Goal: Task Accomplishment & Management: Use online tool/utility

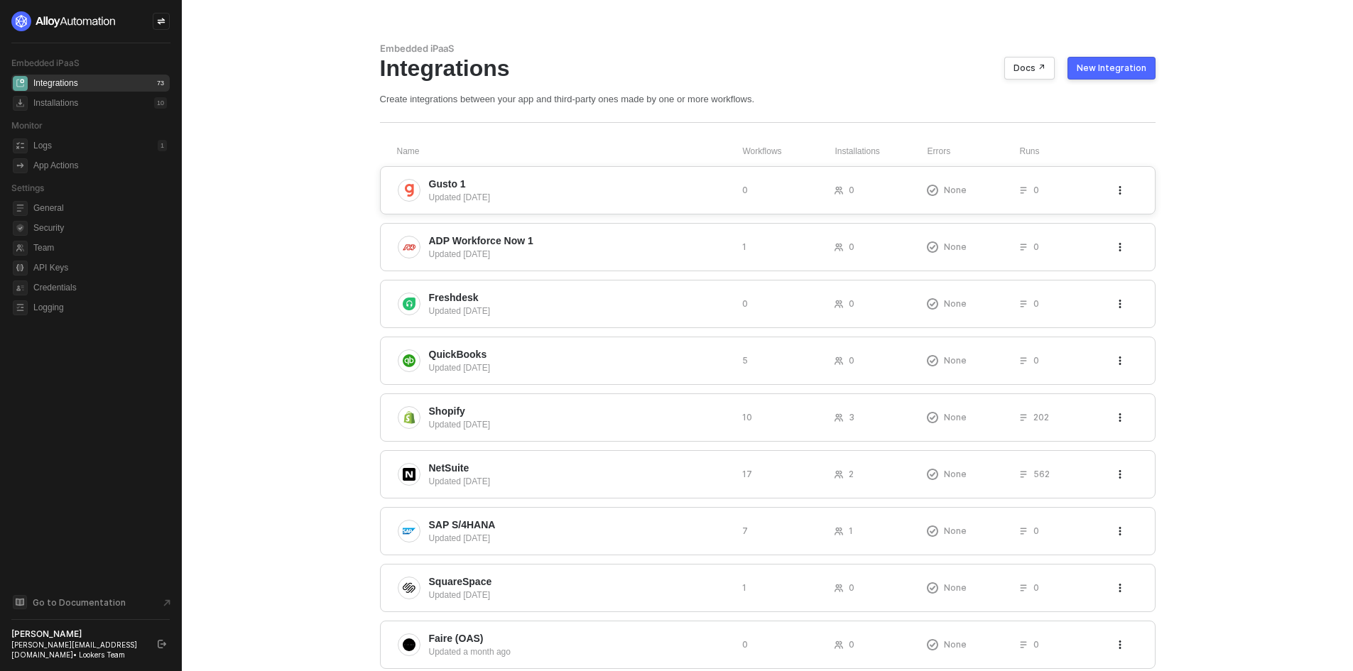
click at [1123, 190] on icon "icon-threedots" at bounding box center [1119, 190] width 9 height 9
click at [1147, 220] on div "Delete" at bounding box center [1139, 218] width 26 height 13
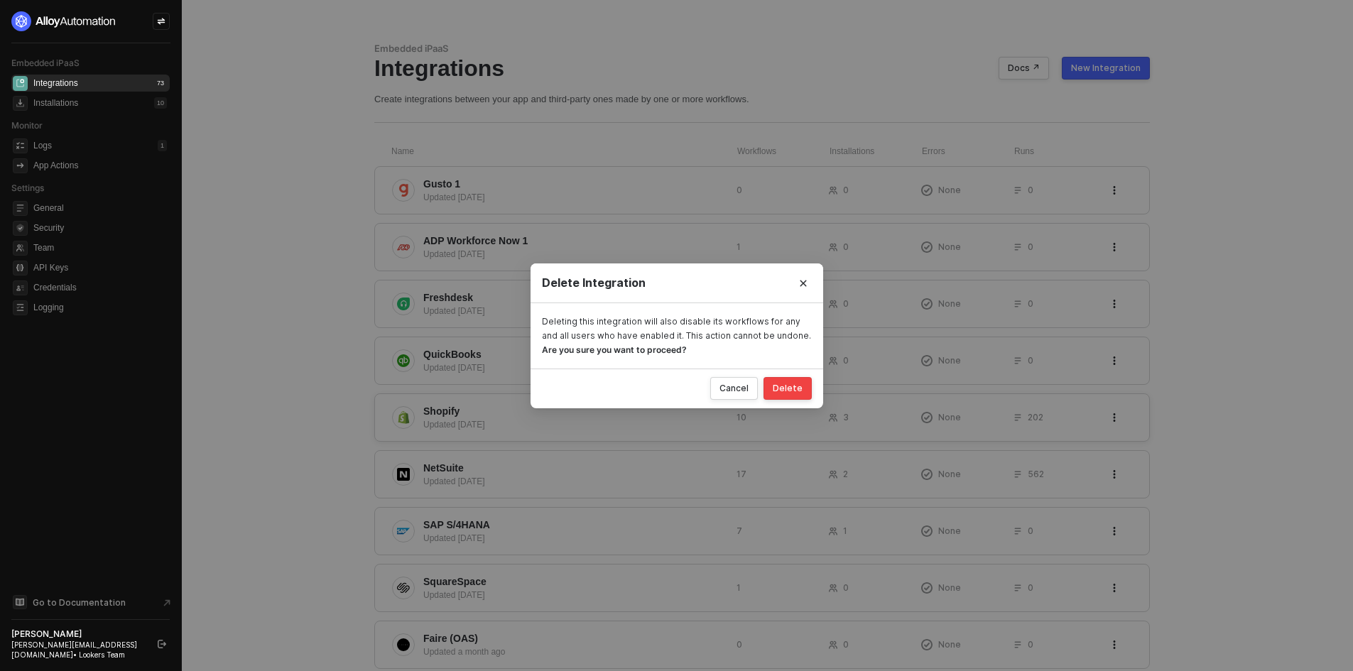
click at [798, 393] on button "Delete" at bounding box center [787, 388] width 48 height 23
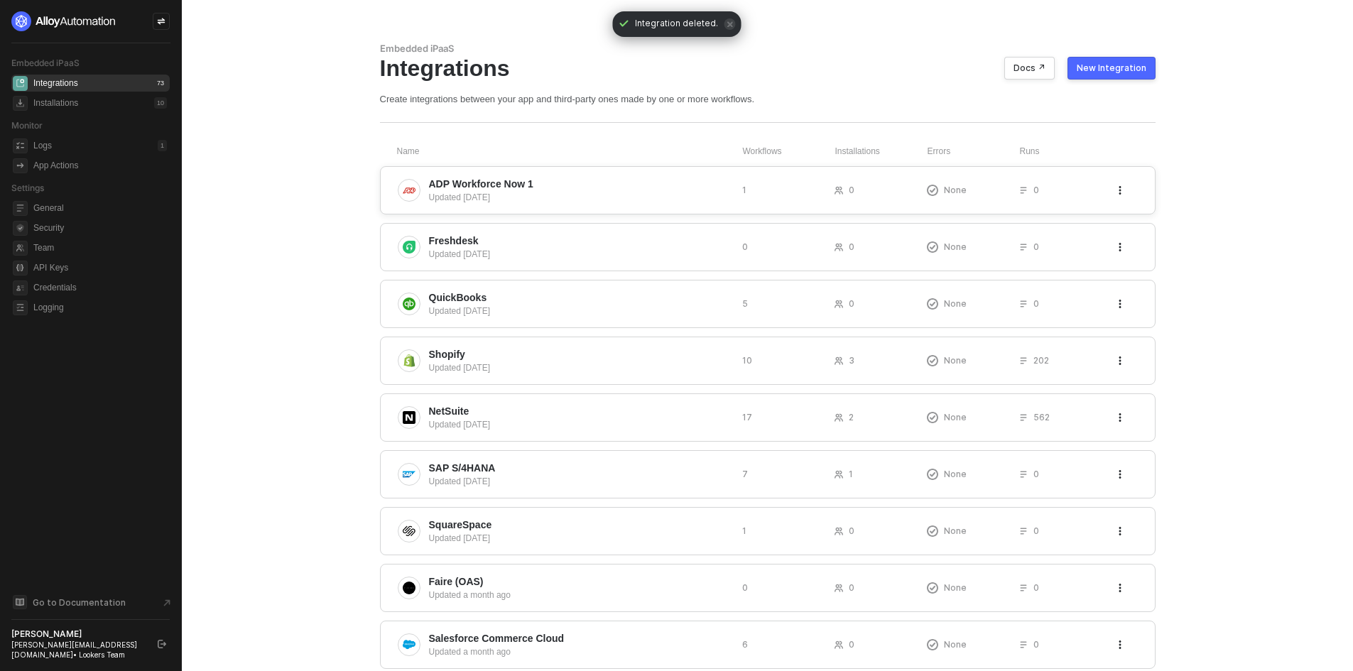
click at [1120, 198] on button "button" at bounding box center [1119, 190] width 17 height 17
click at [1141, 224] on div "Delete" at bounding box center [1139, 218] width 26 height 13
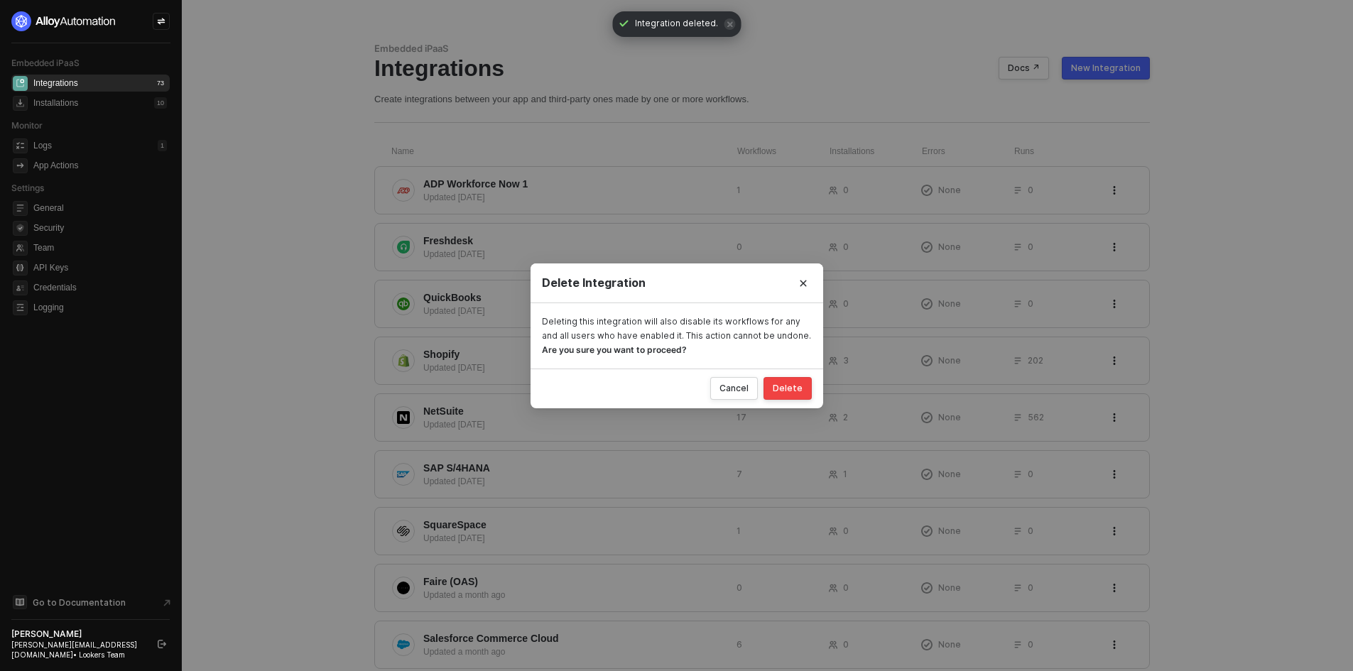
click at [786, 392] on div "Delete" at bounding box center [788, 388] width 30 height 11
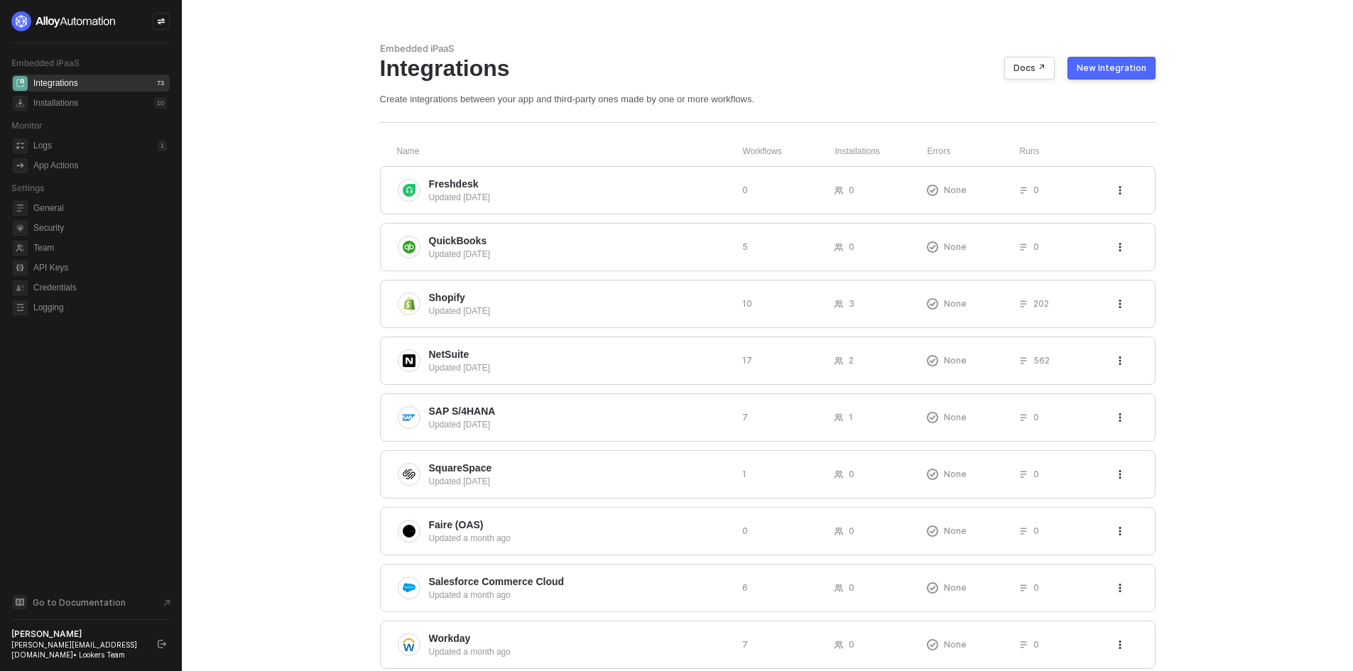
click at [1107, 75] on button "New Integration" at bounding box center [1111, 68] width 88 height 23
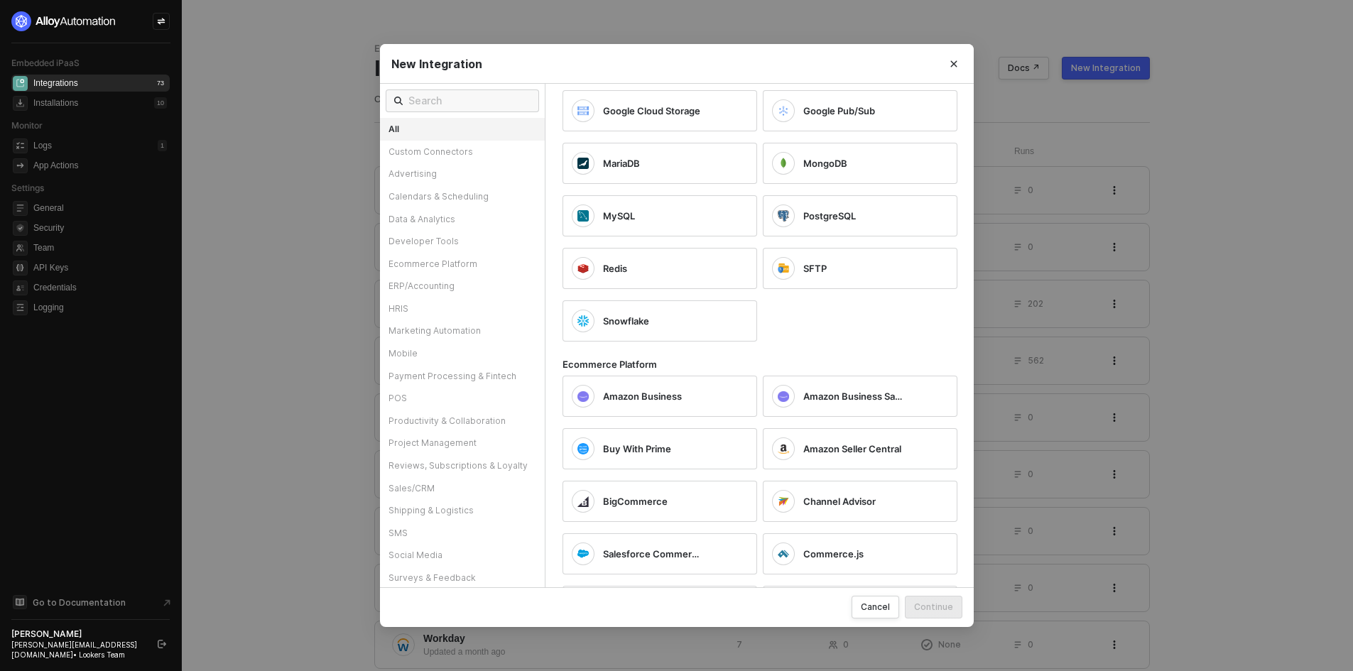
scroll to position [1420, 0]
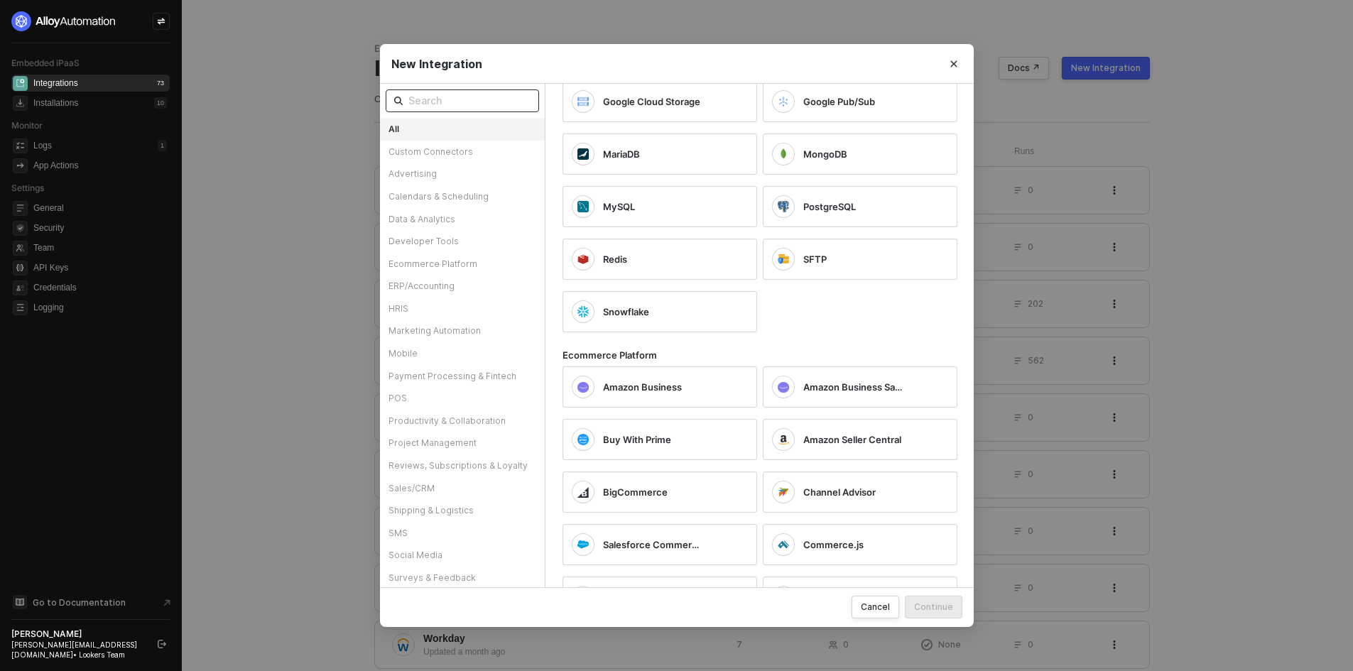
click at [459, 95] on input "text" at bounding box center [469, 101] width 122 height 16
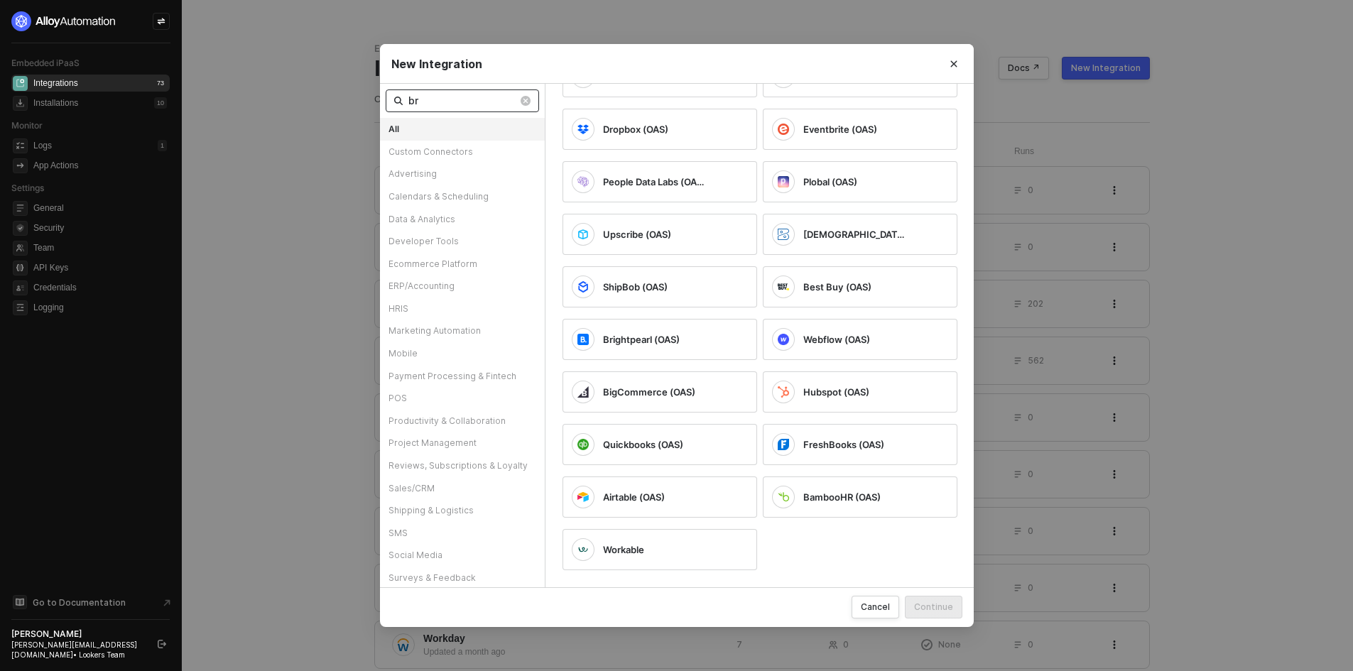
scroll to position [0, 0]
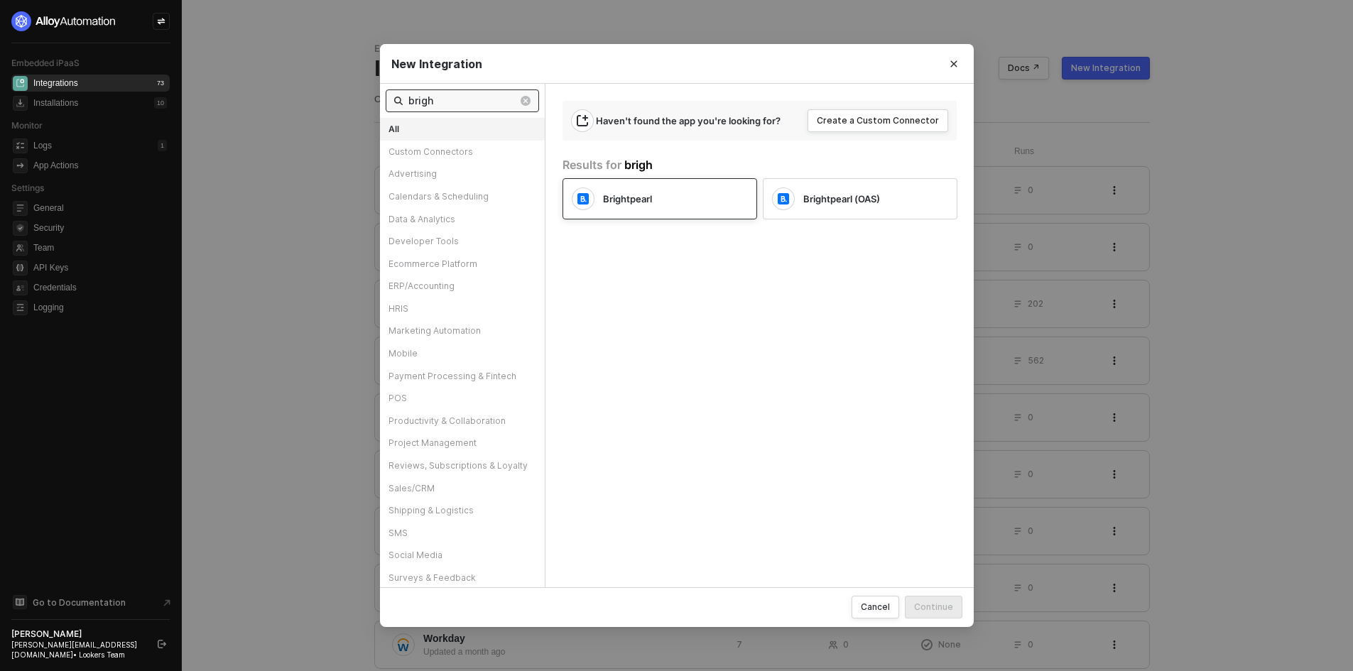
type input "brigh"
click at [655, 207] on div "Brightpearl" at bounding box center [648, 198] width 153 height 23
click at [920, 593] on div "Cancel Continue" at bounding box center [677, 607] width 594 height 40
click at [954, 613] on button "Continue" at bounding box center [934, 607] width 58 height 23
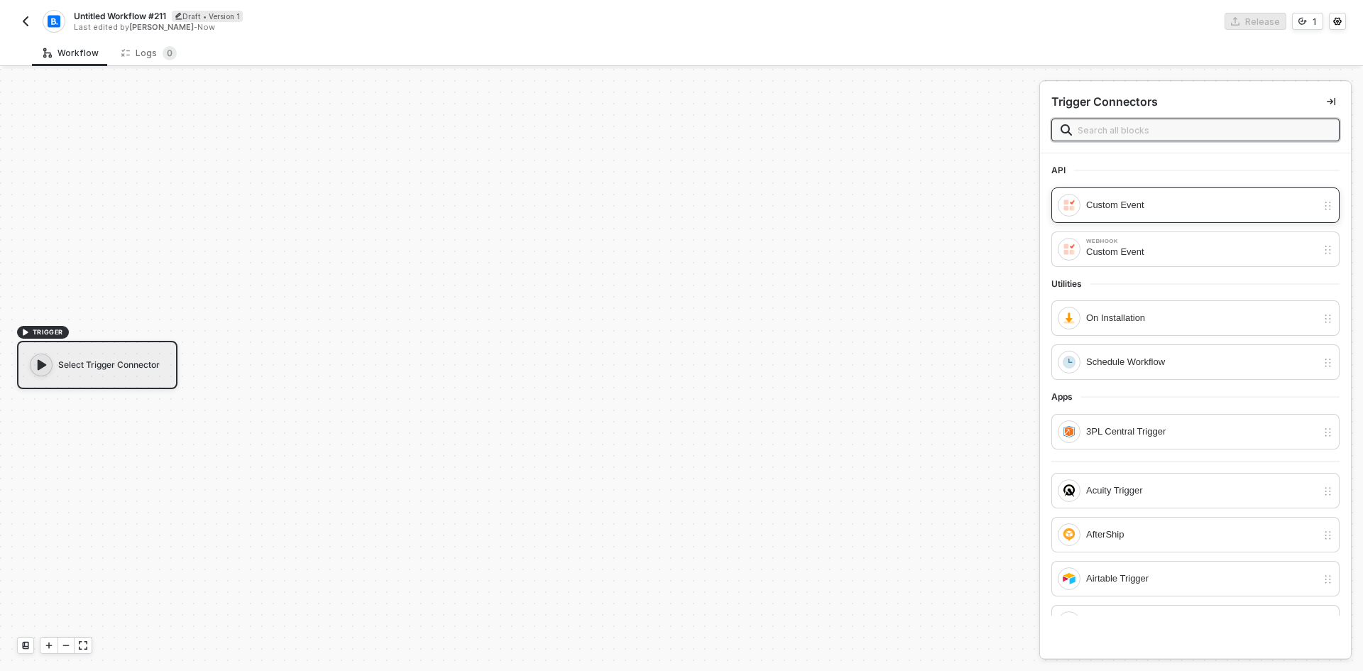
click at [1135, 209] on div "Custom Event" at bounding box center [1201, 205] width 231 height 16
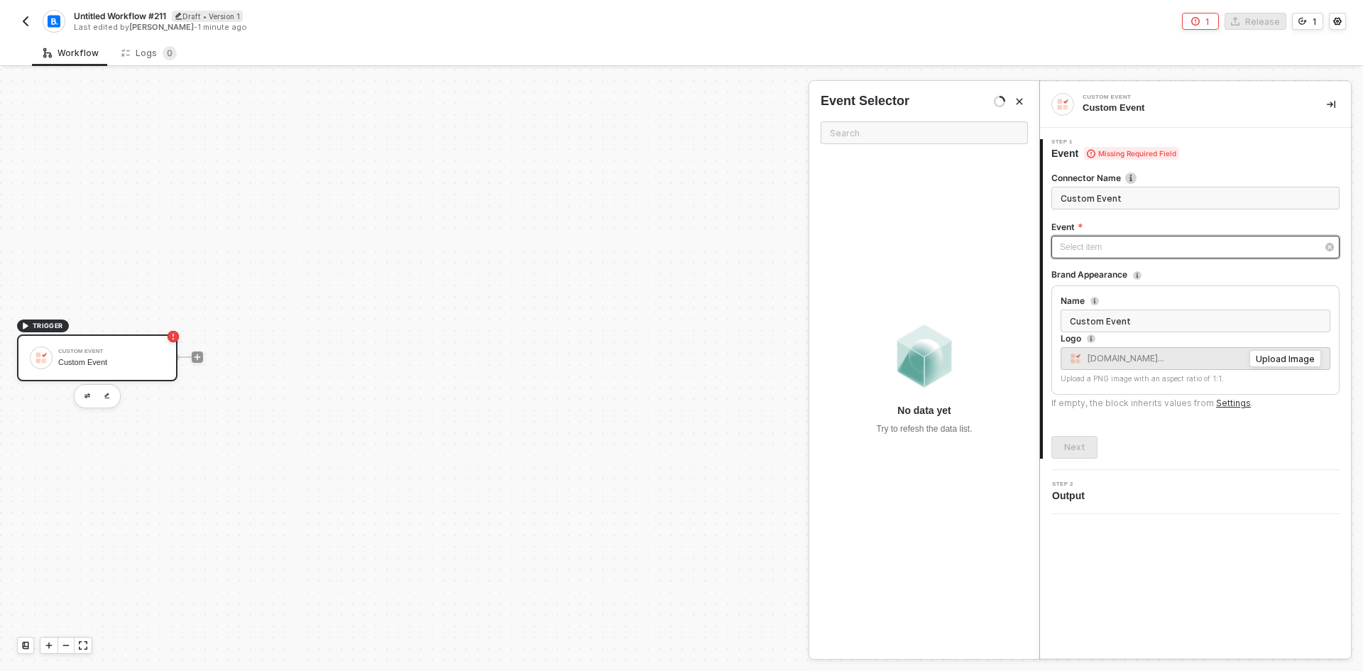
click at [1133, 239] on div "Select item ﻿" at bounding box center [1196, 247] width 288 height 23
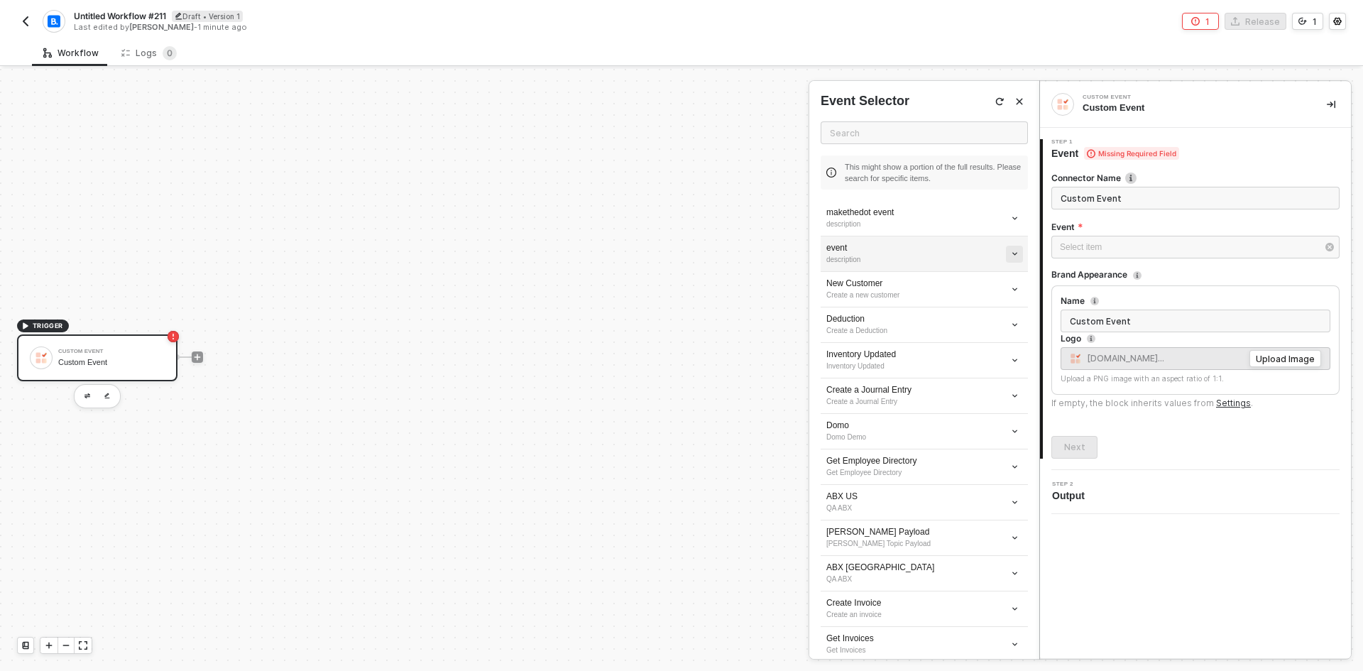
click at [1011, 250] on icon "icon-arrow-down-small" at bounding box center [1015, 254] width 8 height 8
click at [977, 273] on li "Edit" at bounding box center [953, 280] width 111 height 22
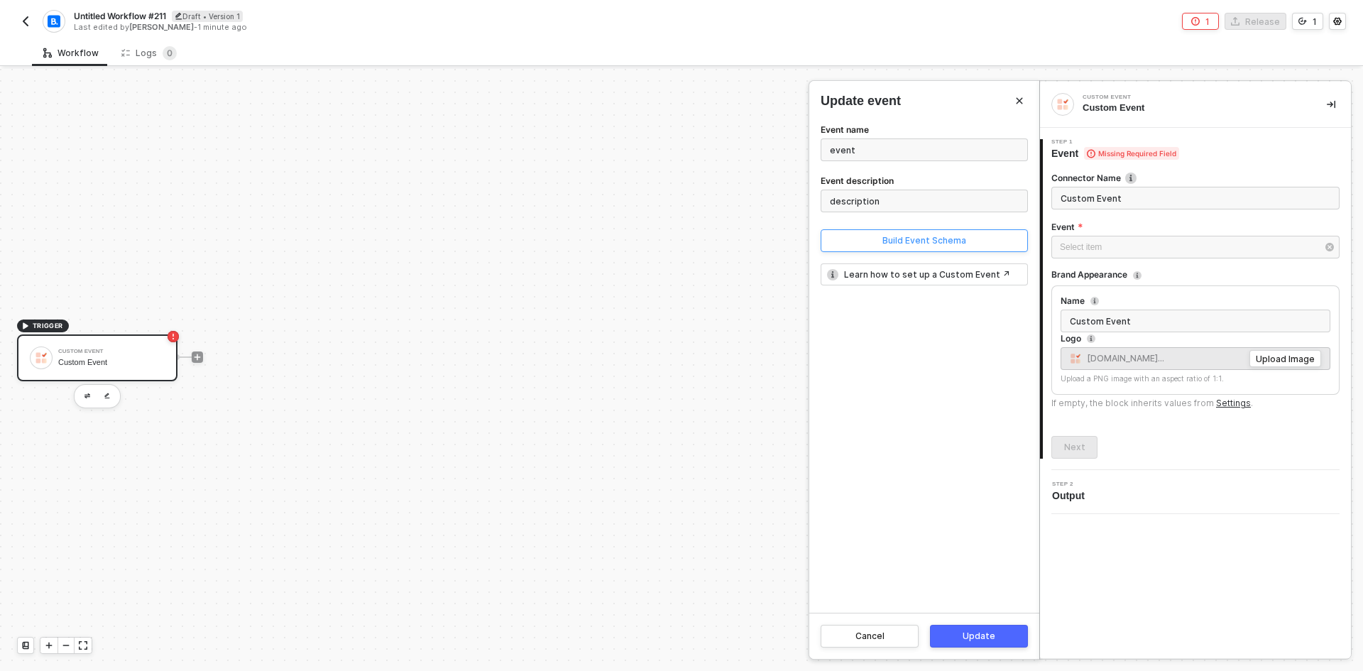
click at [866, 230] on button "Build Event Schema" at bounding box center [924, 240] width 207 height 23
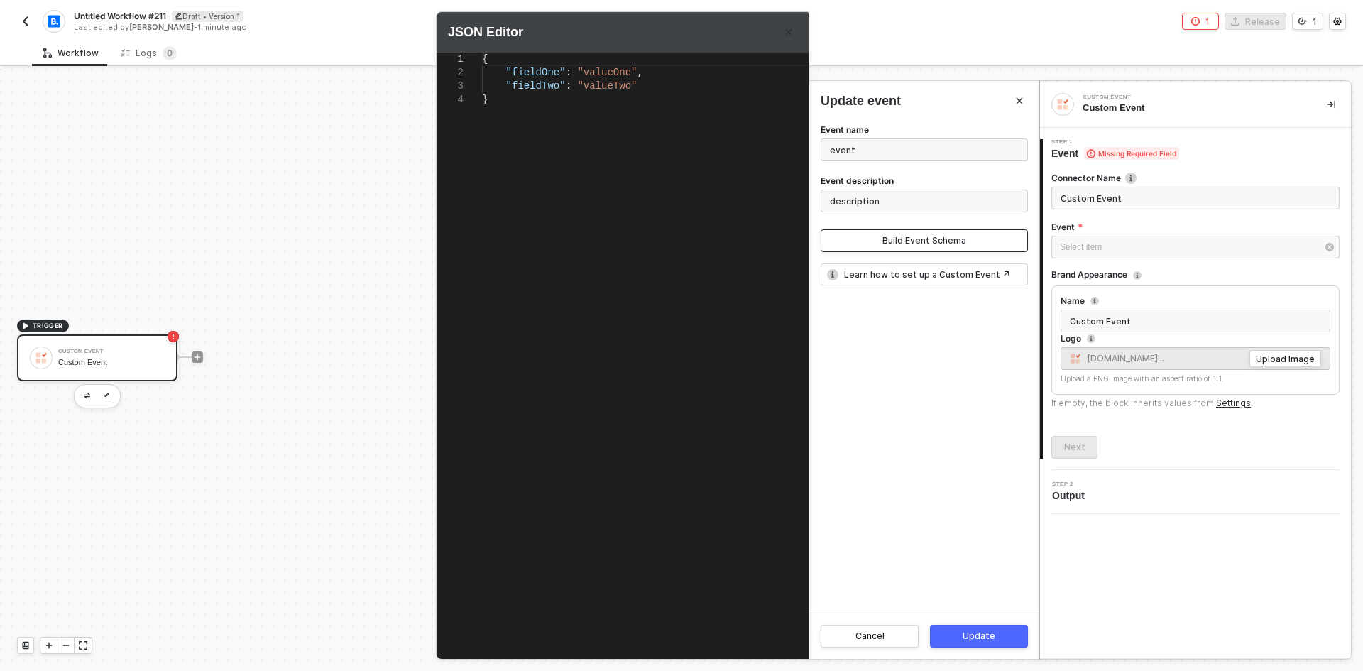
type textarea "{ "fieldOne": "valueOne", "fieldTwo": "valueTwo" }"
drag, startPoint x: 542, startPoint y: 160, endPoint x: 467, endPoint y: 16, distance: 161.6
click at [467, 16] on div "JSON Editor 1 2 3 4 { ·· "fieldOne" : · "valueOne" , ·· "fieldTwo" : · "valueTw…" at bounding box center [623, 335] width 372 height 647
click at [990, 633] on div "Update" at bounding box center [979, 636] width 33 height 11
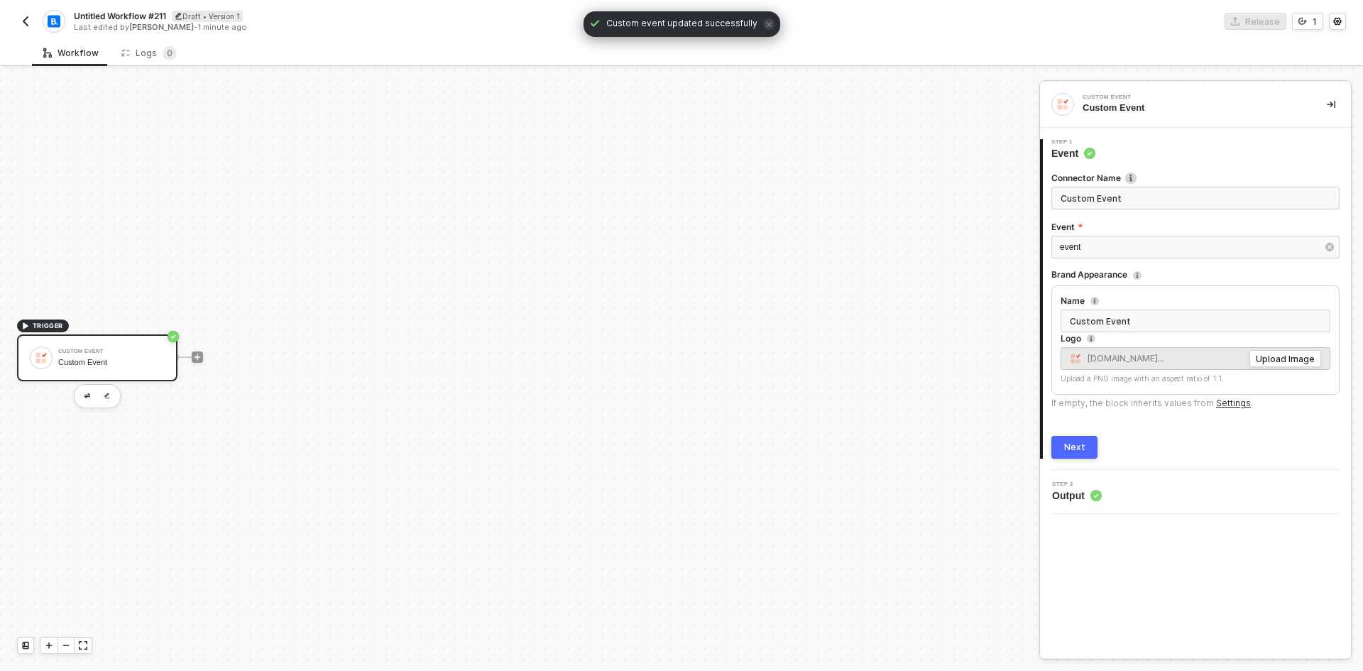
click at [1091, 444] on button "Next" at bounding box center [1075, 447] width 46 height 23
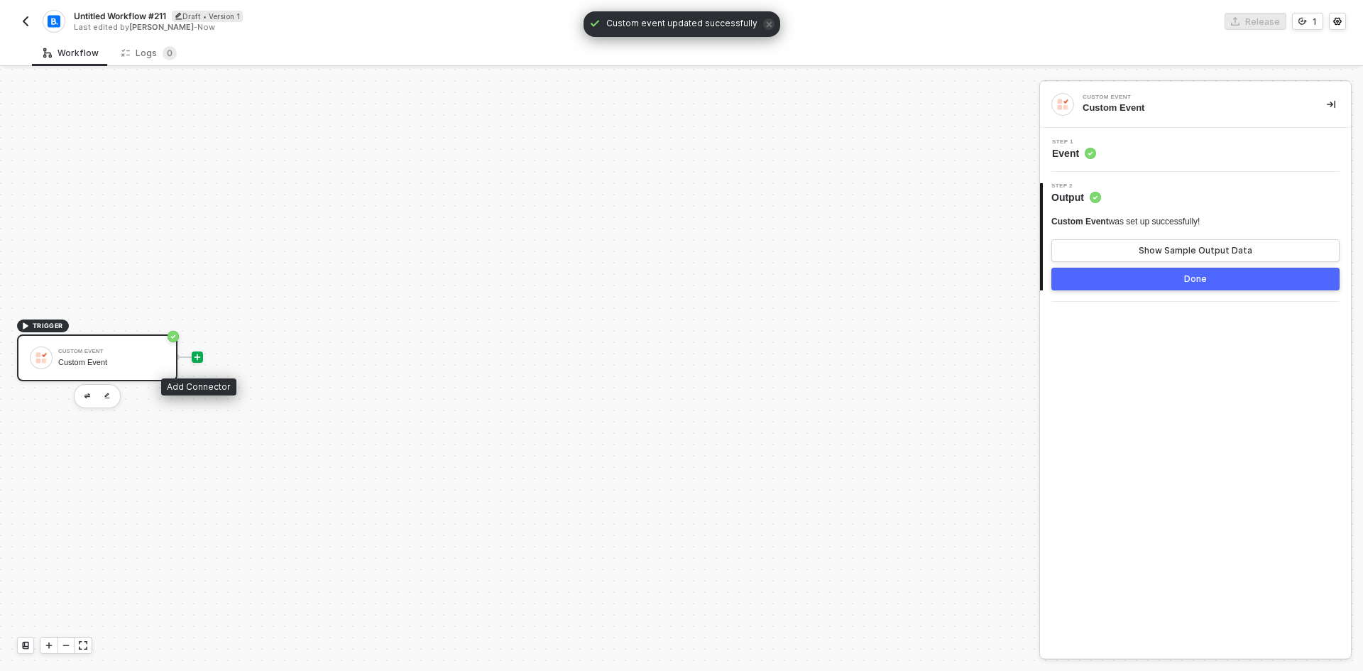
click at [196, 353] on icon "icon-play" at bounding box center [197, 357] width 9 height 9
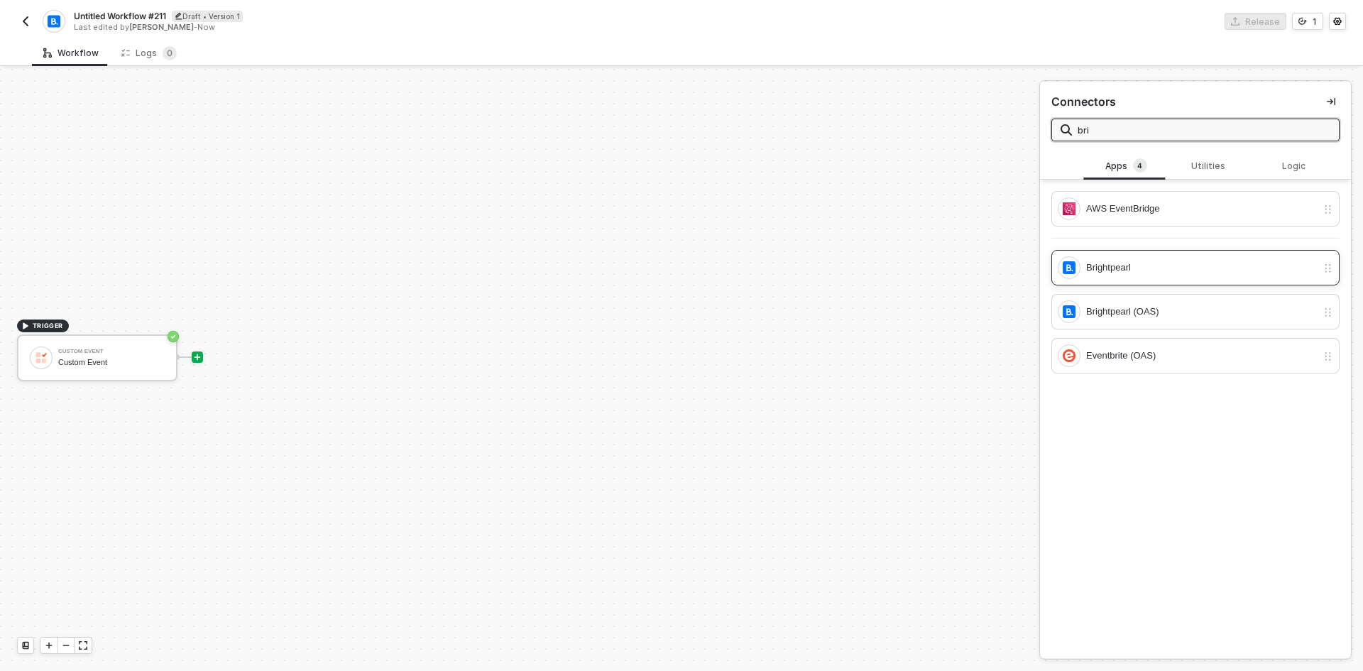
type input "bri"
click at [1206, 278] on div "Brightpearl" at bounding box center [1187, 267] width 259 height 23
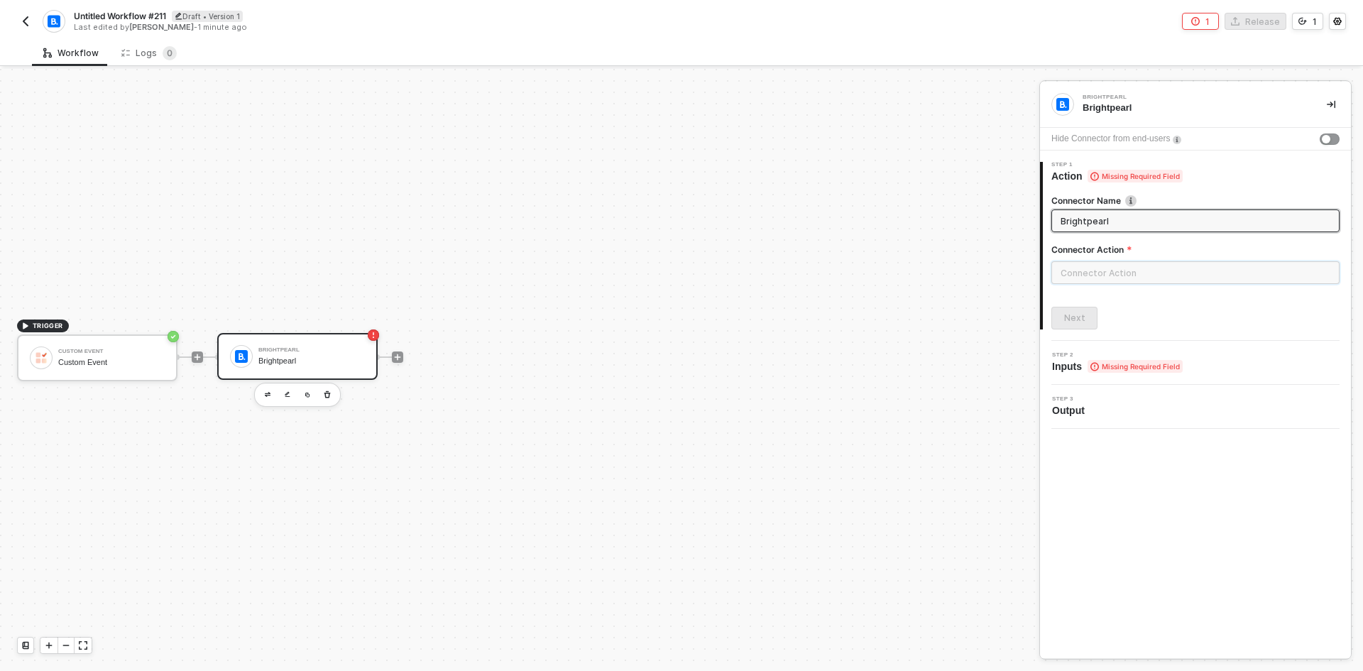
click at [1118, 268] on input "text" at bounding box center [1196, 272] width 288 height 23
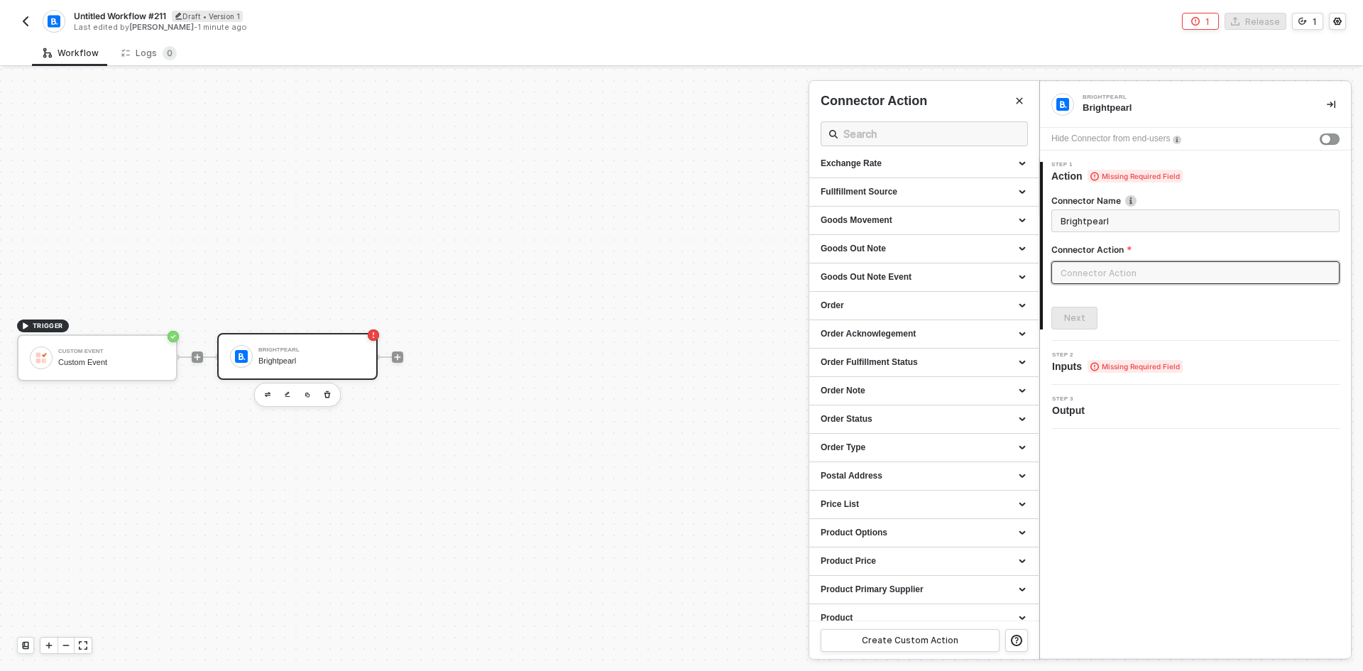
scroll to position [426, 0]
click at [868, 282] on div "Order" at bounding box center [924, 285] width 207 height 12
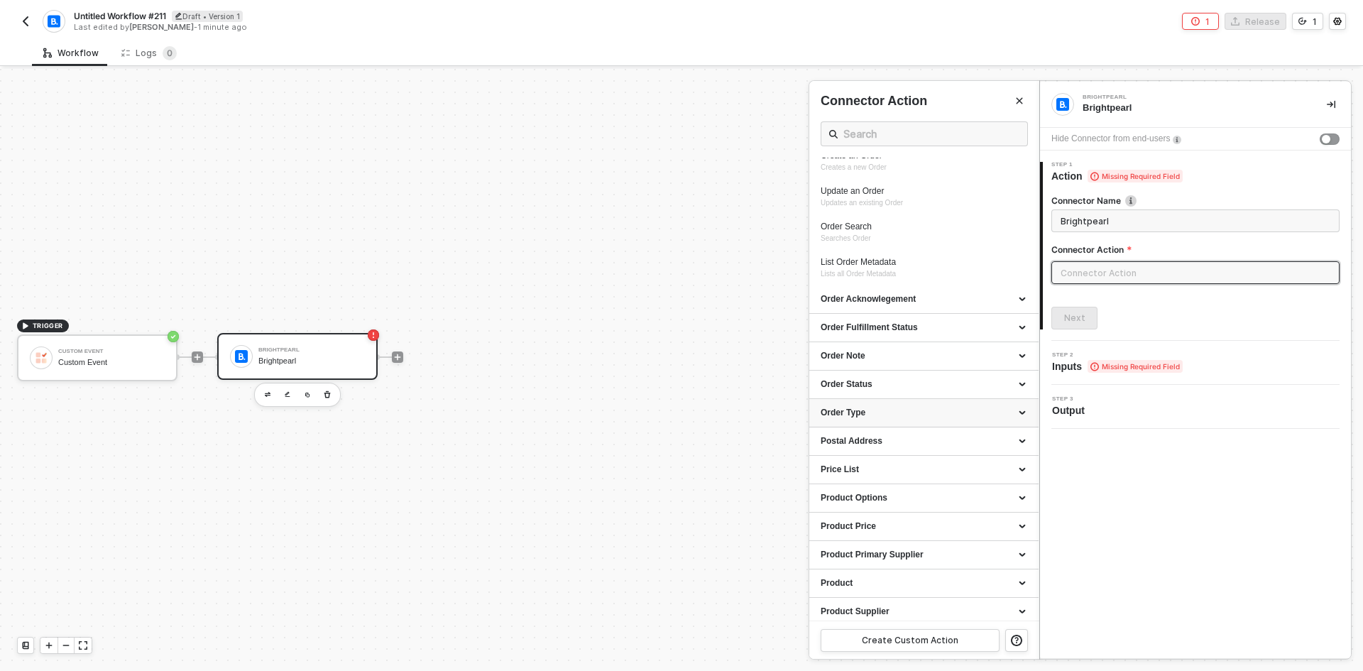
scroll to position [639, 0]
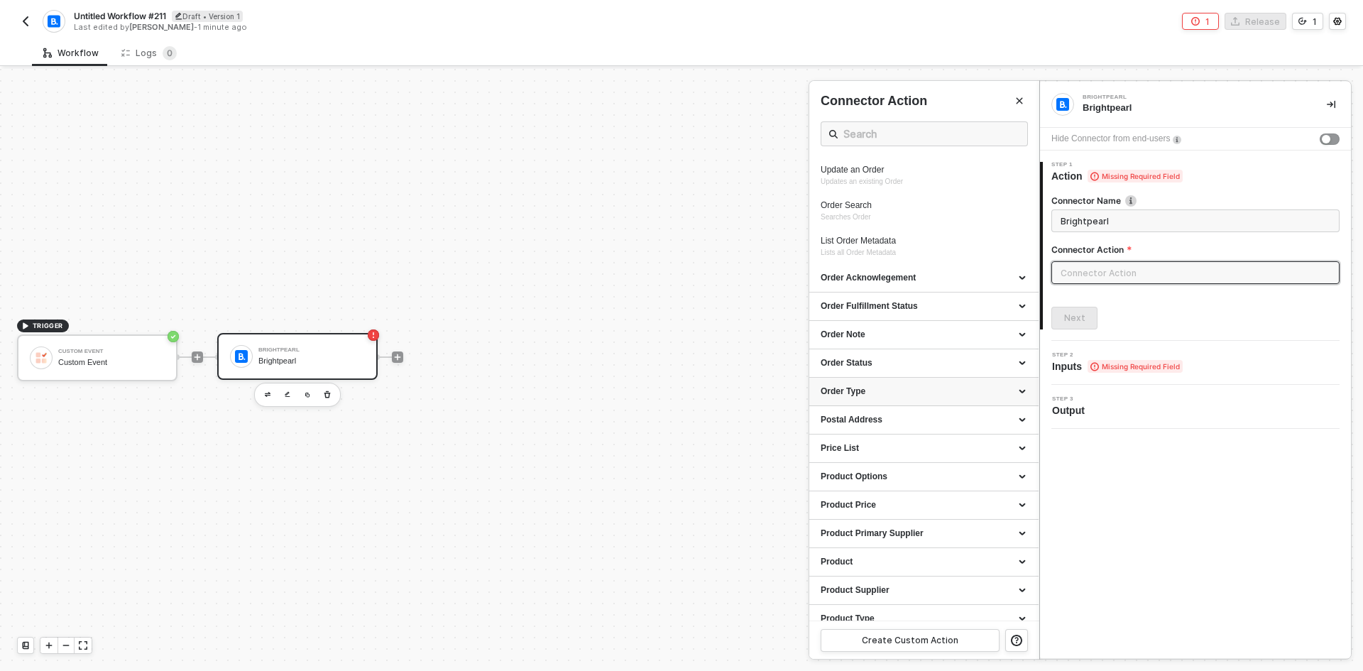
click at [907, 402] on div "Order Type" at bounding box center [923, 392] width 229 height 28
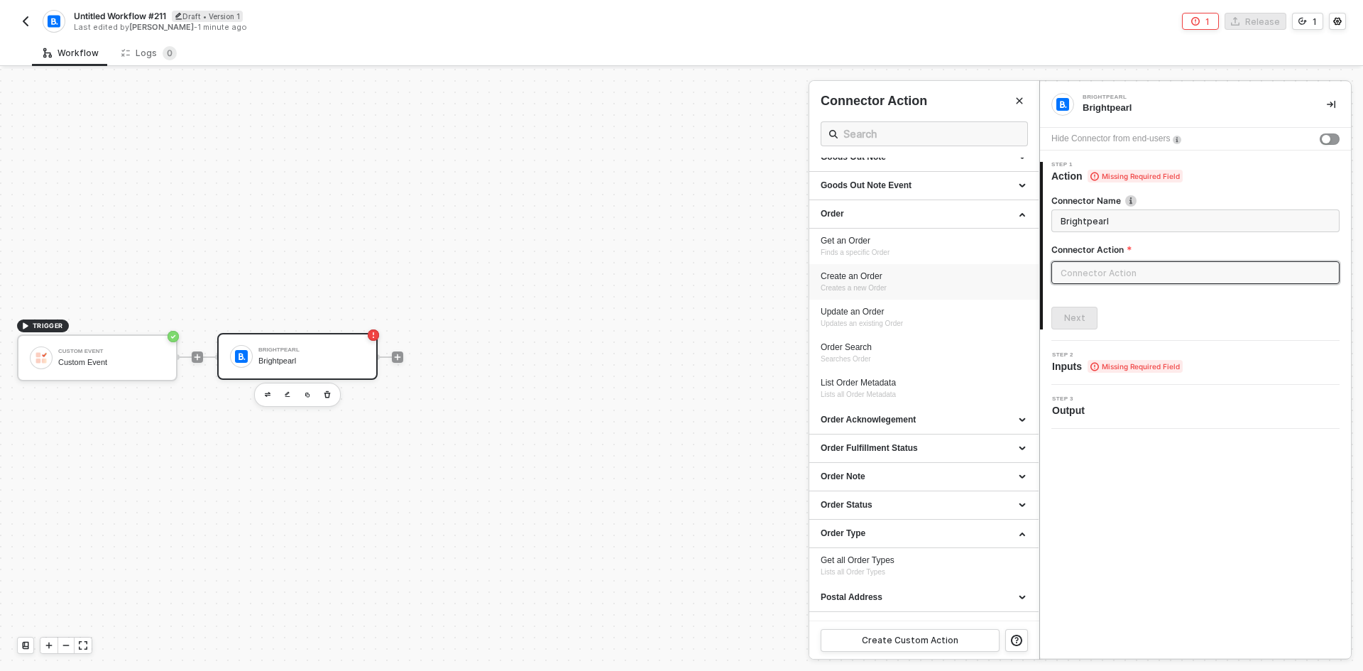
click at [863, 278] on div "Create an Order" at bounding box center [924, 277] width 207 height 12
type input "Creates a new Order"
type input "Order - Create an Order"
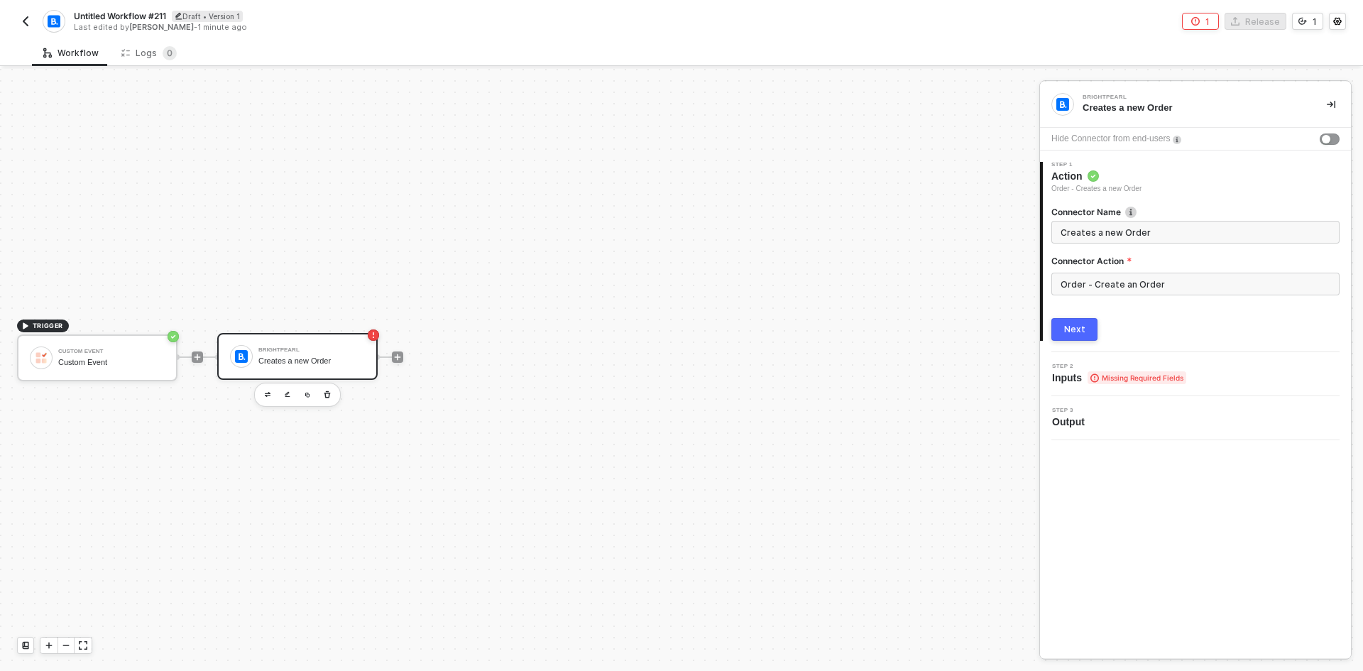
click at [1084, 334] on button "Next" at bounding box center [1075, 329] width 46 height 23
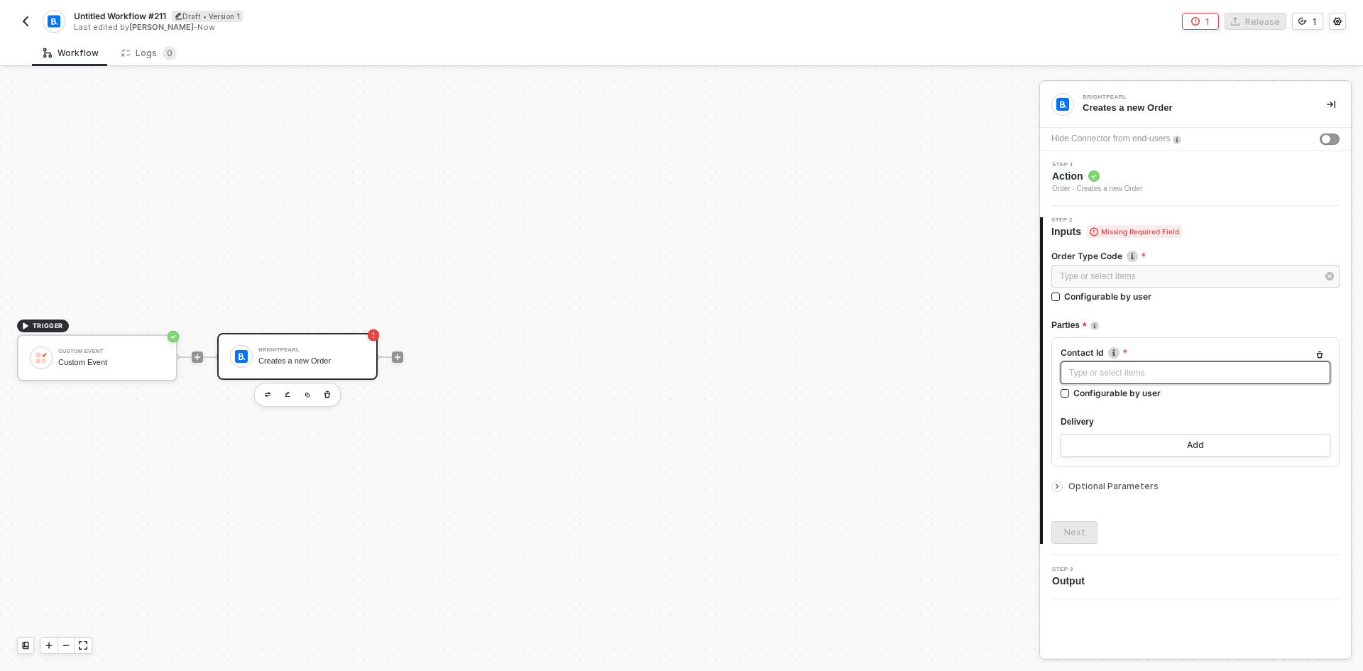
click at [1140, 369] on div "Type or select items ﻿" at bounding box center [1195, 372] width 253 height 13
click at [917, 243] on div "CUSTOM EVENT Custom Event" at bounding box center [924, 232] width 207 height 23
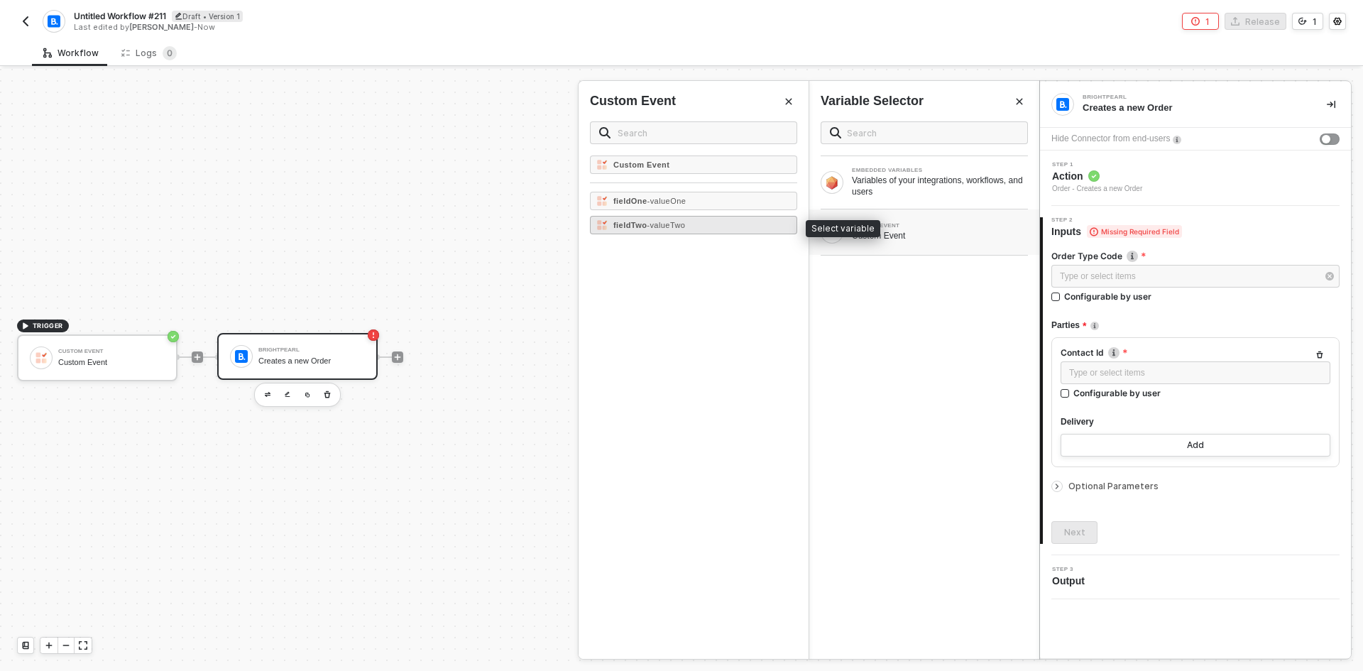
click at [645, 222] on strong "fieldTwo" at bounding box center [629, 225] width 33 height 9
click at [1053, 282] on div "Type or select items ﻿" at bounding box center [1196, 276] width 288 height 23
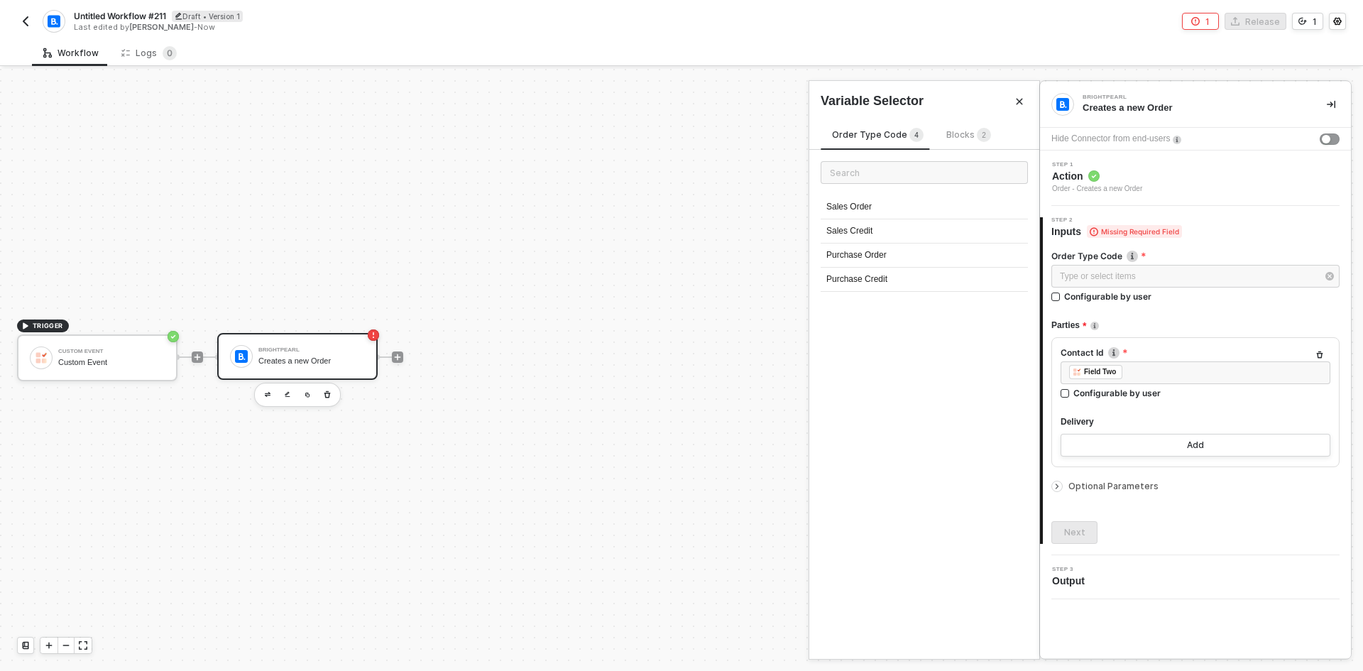
click at [954, 141] on div "Blocks 2" at bounding box center [968, 136] width 45 height 16
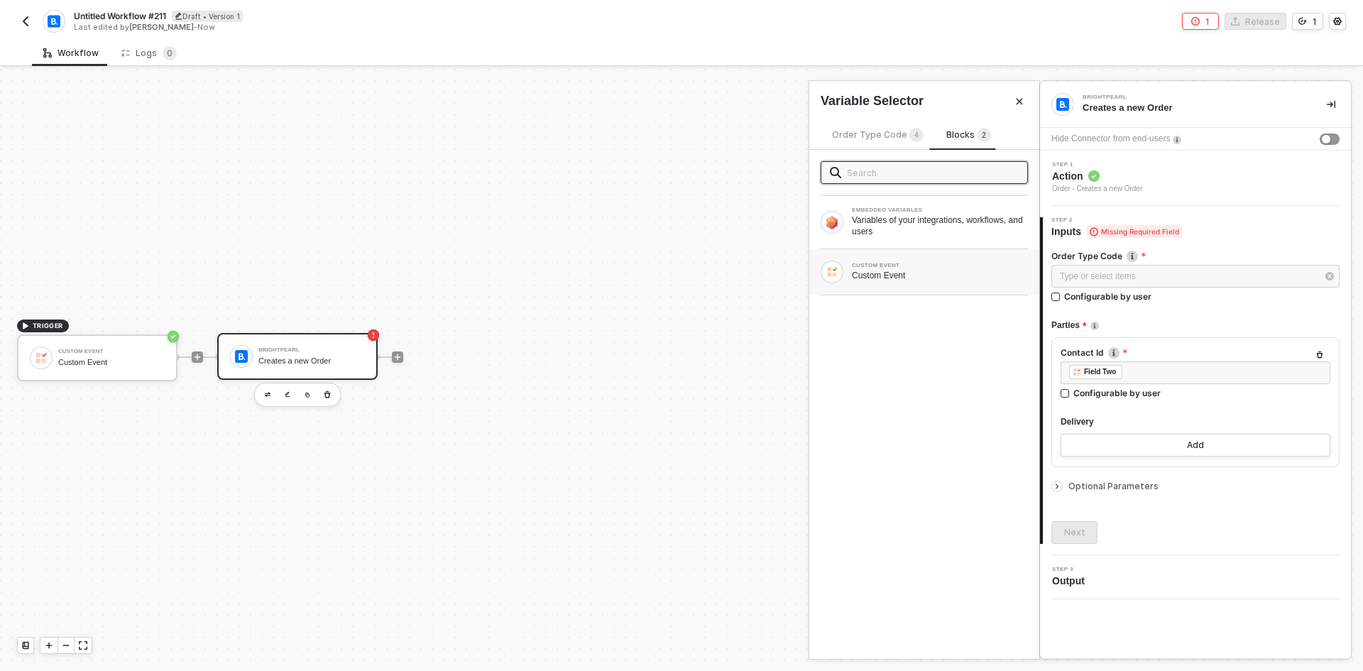
click at [929, 271] on div "Custom Event" at bounding box center [940, 275] width 176 height 11
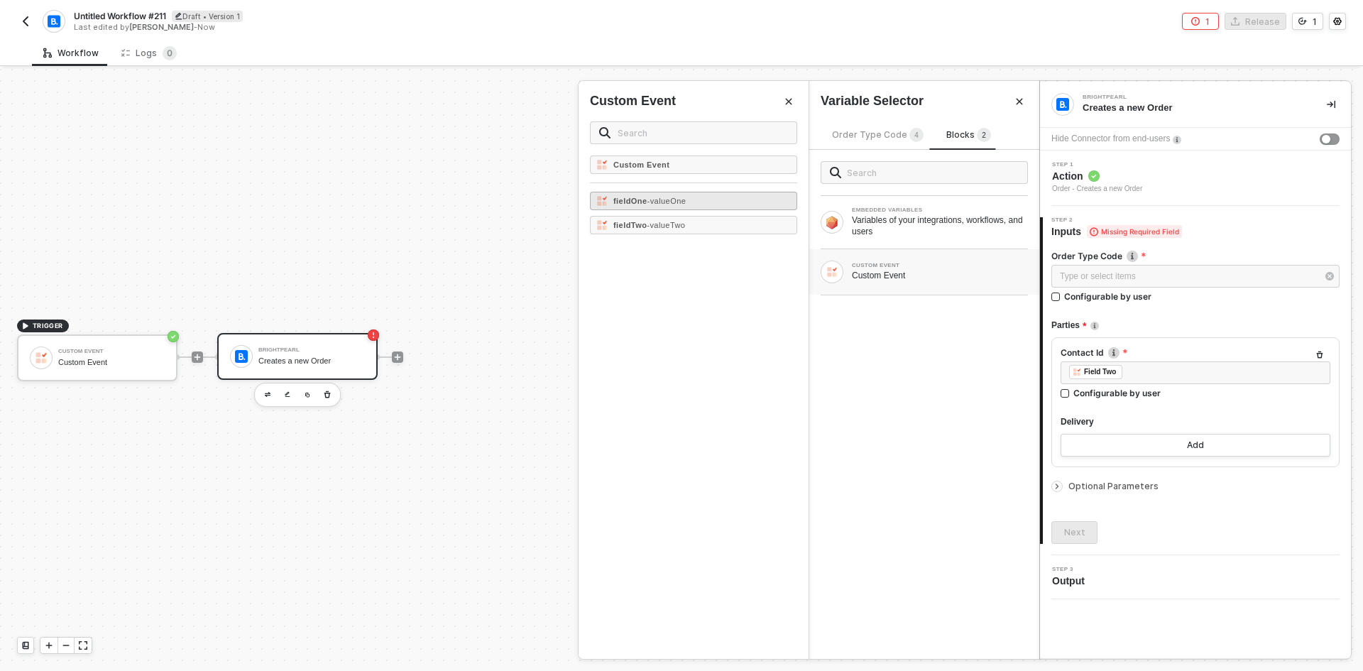
click at [753, 204] on div "fieldOne - valueOne" at bounding box center [693, 201] width 207 height 18
click at [1101, 443] on button "Add" at bounding box center [1196, 445] width 270 height 23
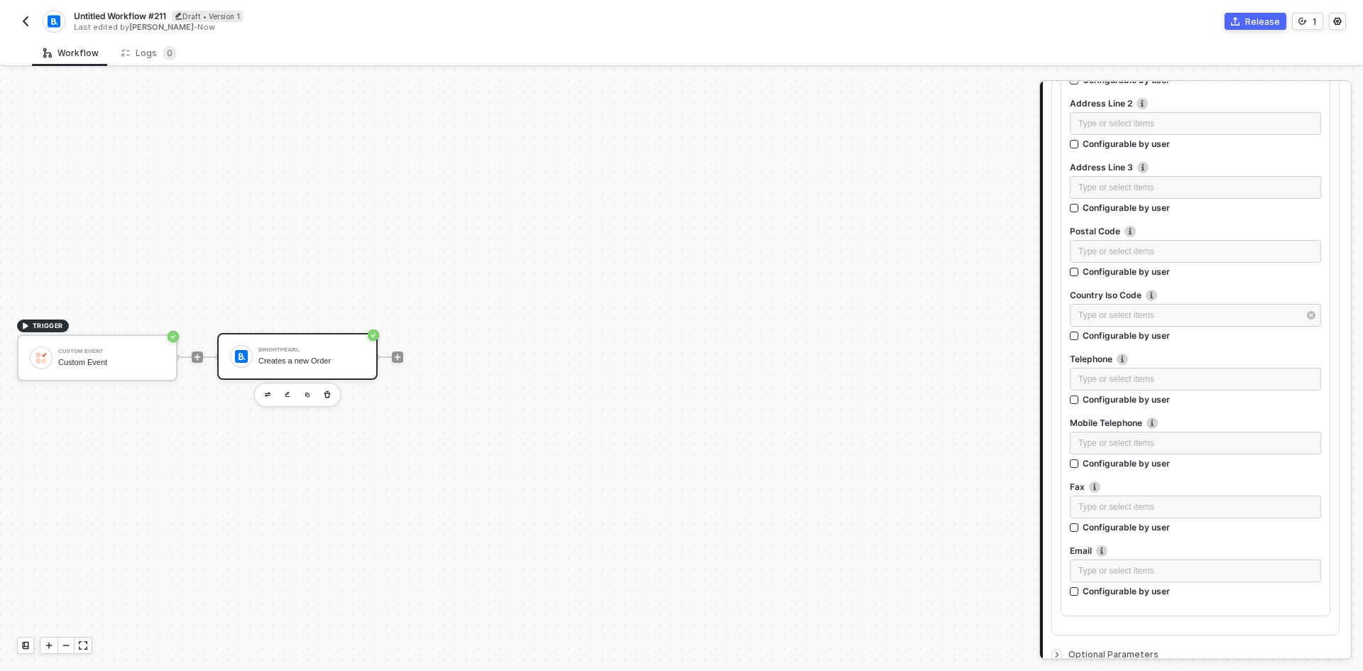
scroll to position [647, 0]
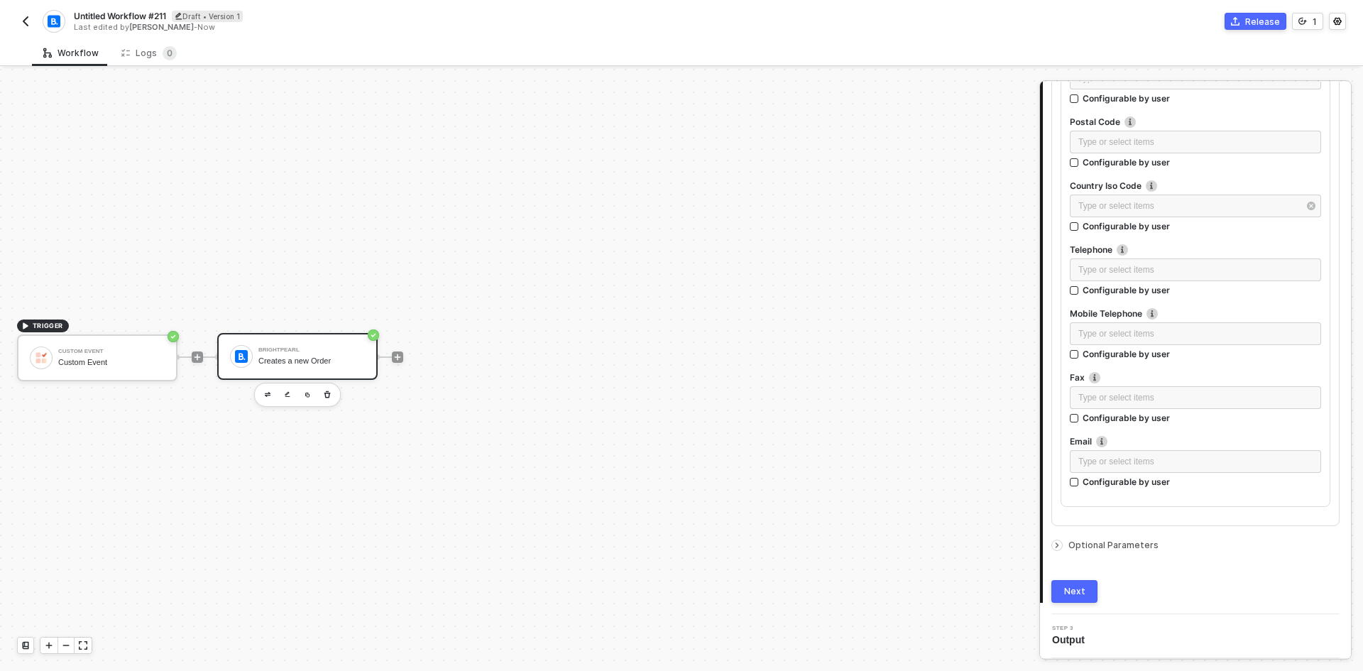
click at [1097, 538] on div "Optional Parameters" at bounding box center [1196, 546] width 288 height 16
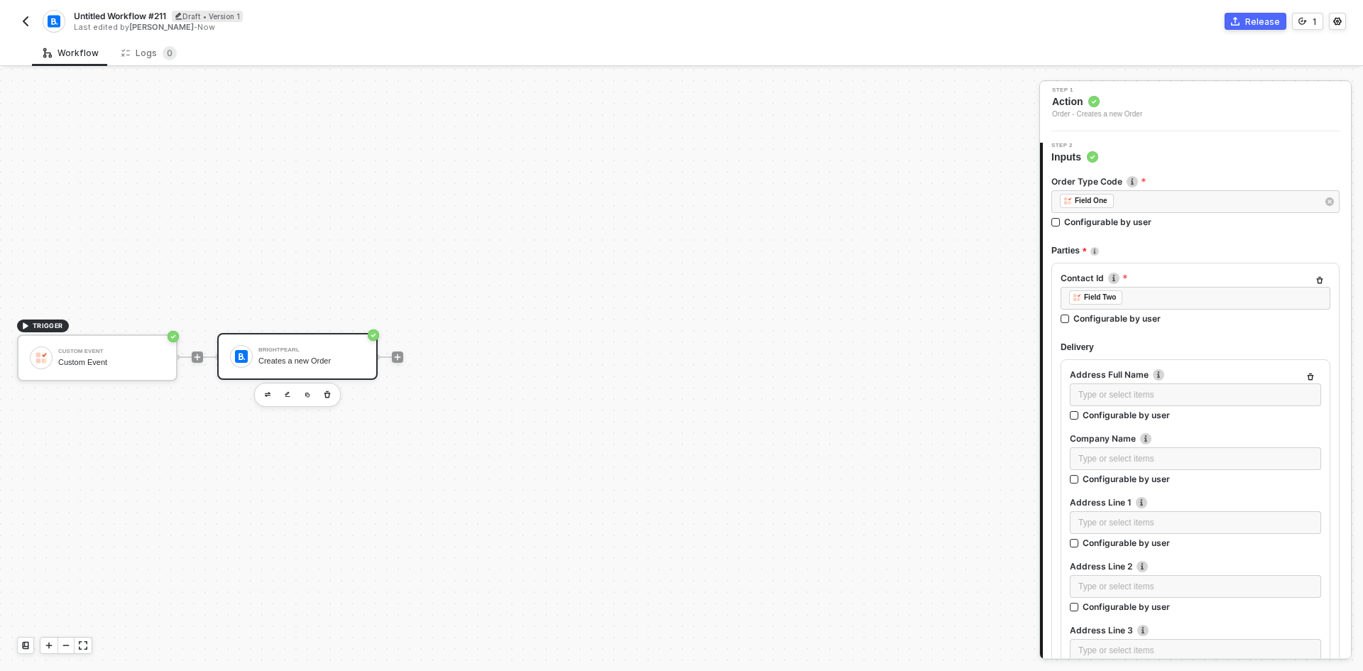
scroll to position [0, 0]
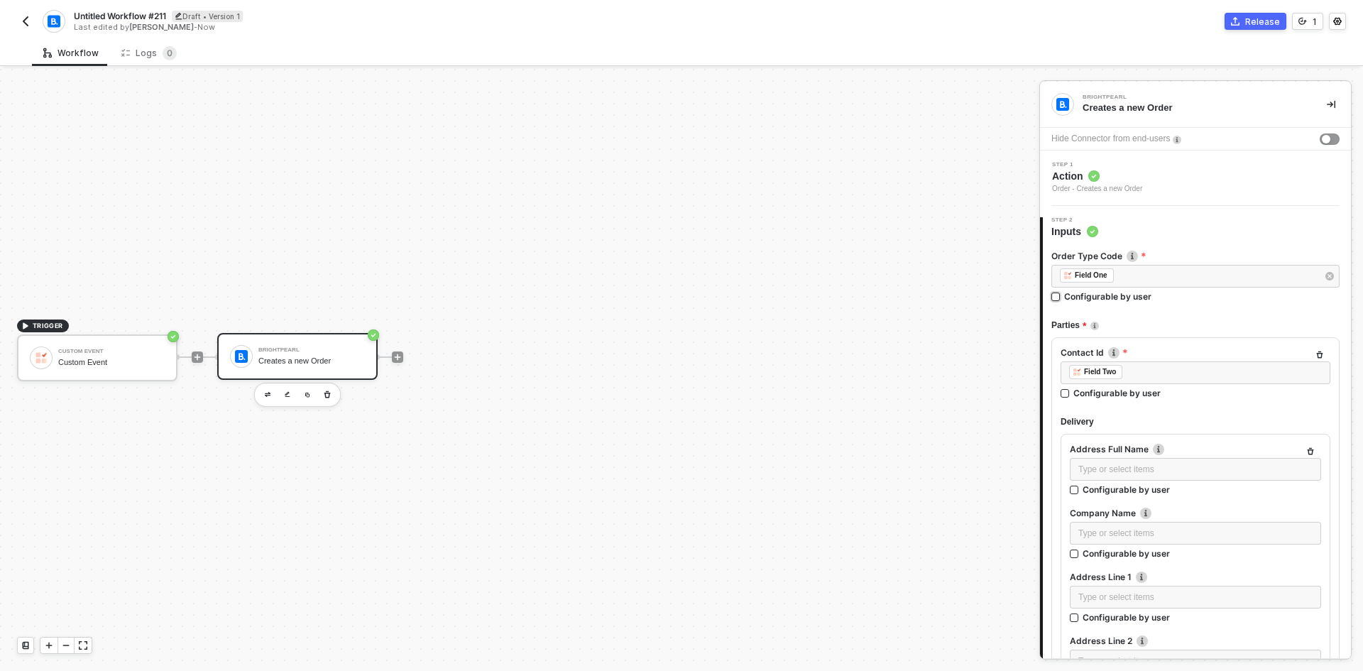
click at [1110, 291] on div "Configurable by user" at bounding box center [1107, 296] width 87 height 12
click at [1062, 293] on input "Configurable by user" at bounding box center [1057, 298] width 10 height 10
click at [1124, 301] on div "Configurable by user" at bounding box center [1107, 298] width 87 height 12
click at [1062, 301] on input "Configurable by user" at bounding box center [1057, 299] width 10 height 10
checkbox input "false"
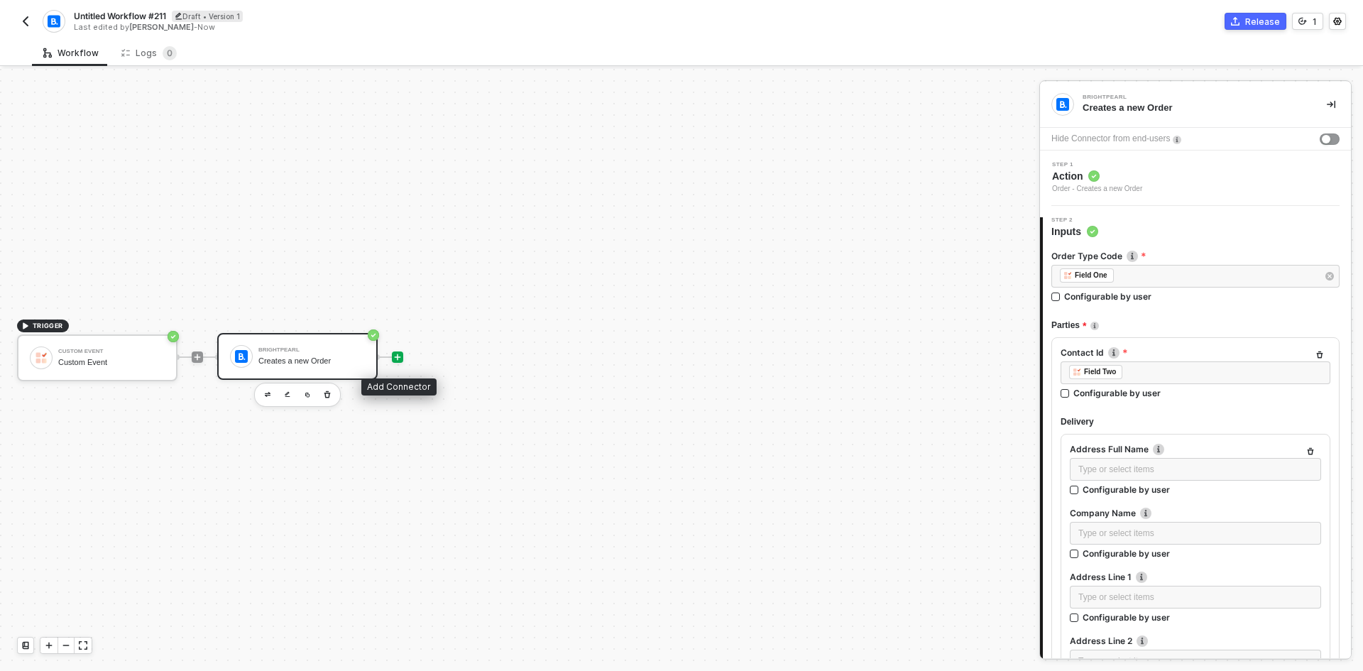
click at [400, 358] on icon "icon-play" at bounding box center [397, 357] width 9 height 9
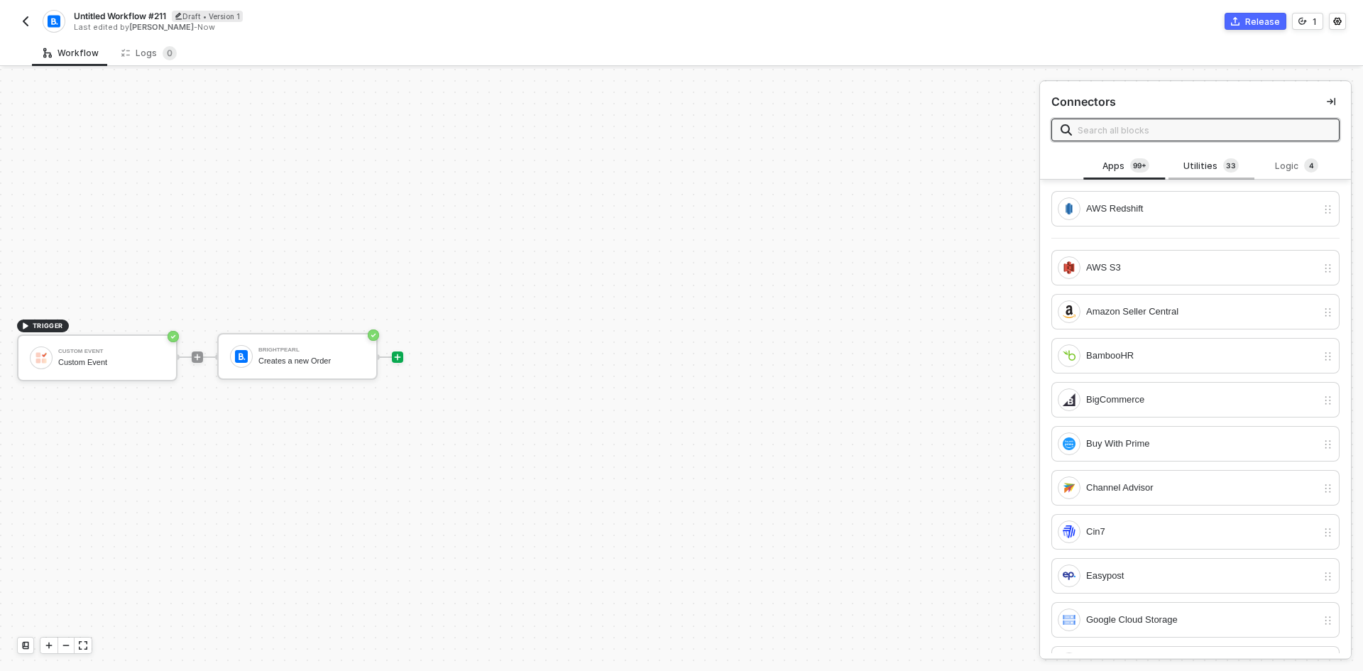
click at [1194, 160] on div "Utilities 3 3" at bounding box center [1211, 166] width 62 height 16
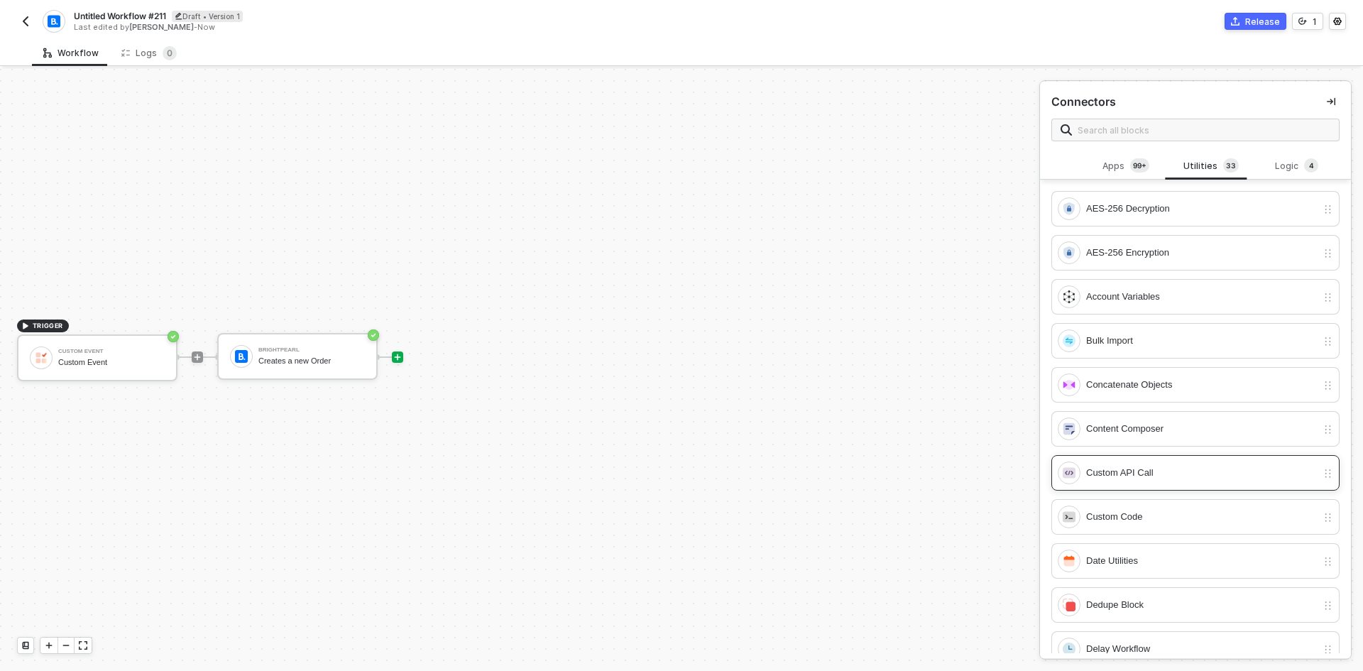
click at [1135, 469] on div "Custom API Call" at bounding box center [1201, 473] width 231 height 16
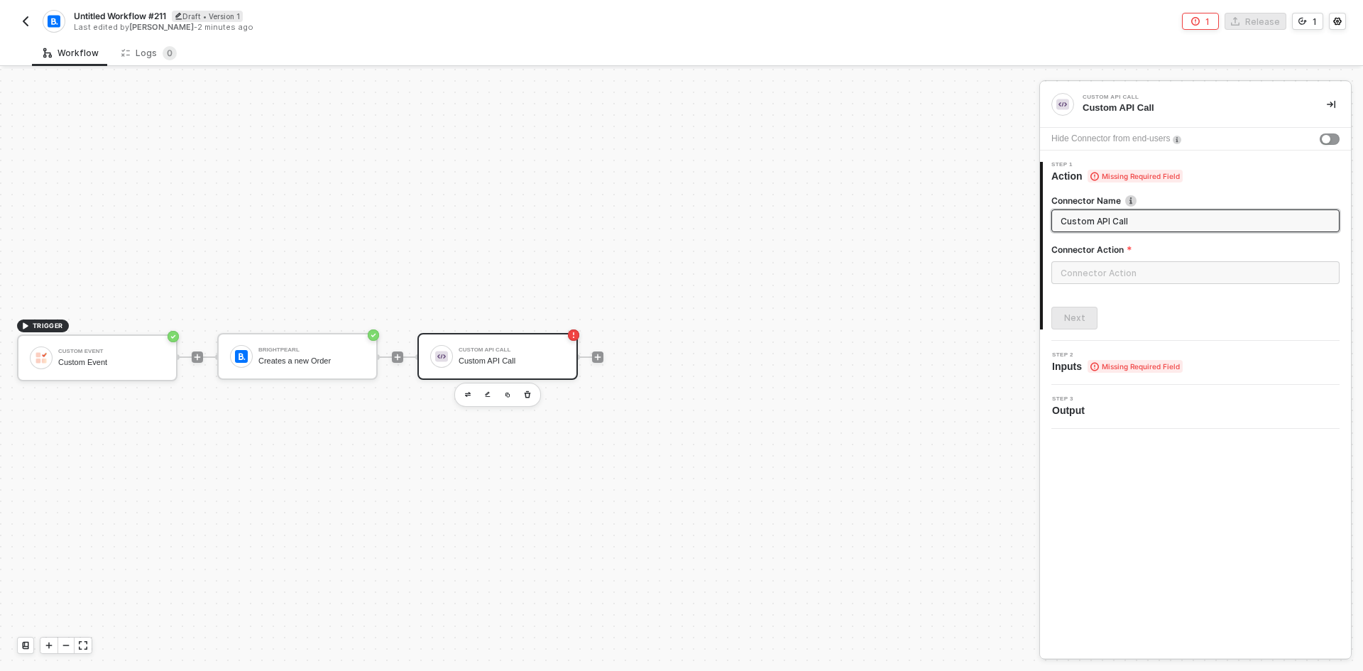
click at [1091, 284] on div at bounding box center [1196, 278] width 288 height 34
click at [1082, 275] on input "text" at bounding box center [1196, 272] width 288 height 23
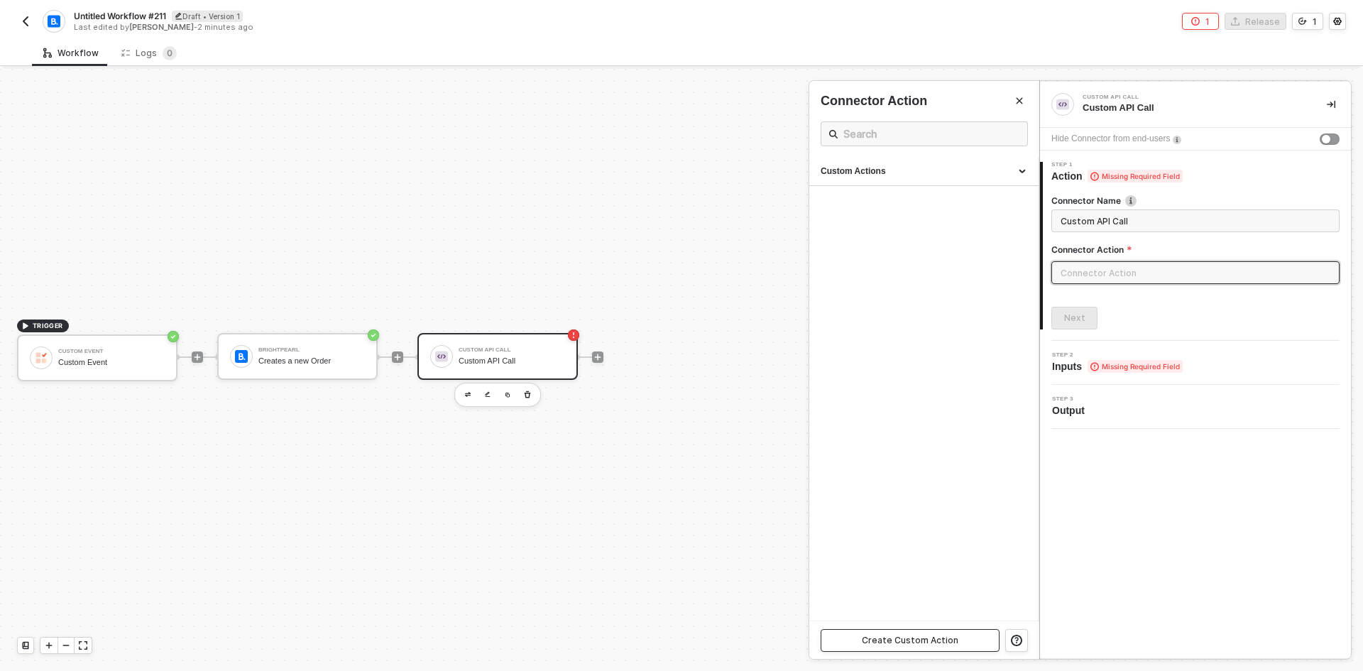
click at [961, 634] on button "Create Custom Action" at bounding box center [910, 640] width 179 height 23
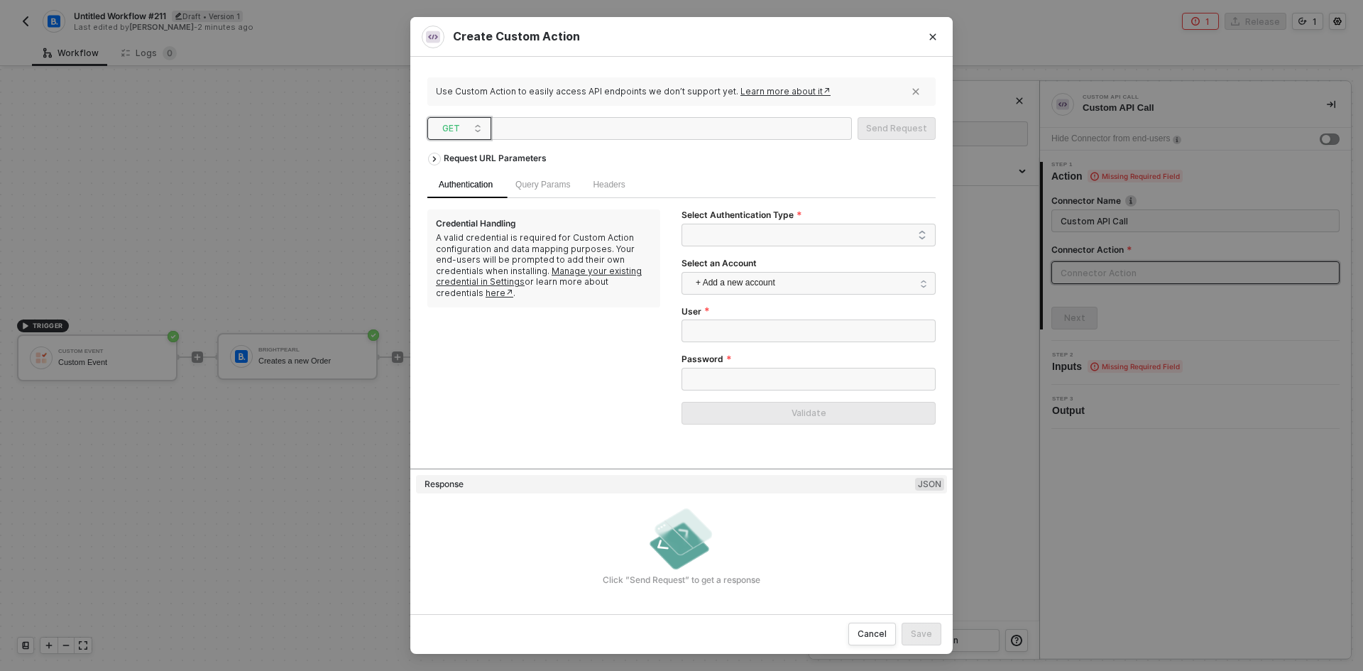
click at [471, 137] on span "GET" at bounding box center [462, 128] width 40 height 21
click at [933, 37] on icon "Close" at bounding box center [933, 36] width 6 height 6
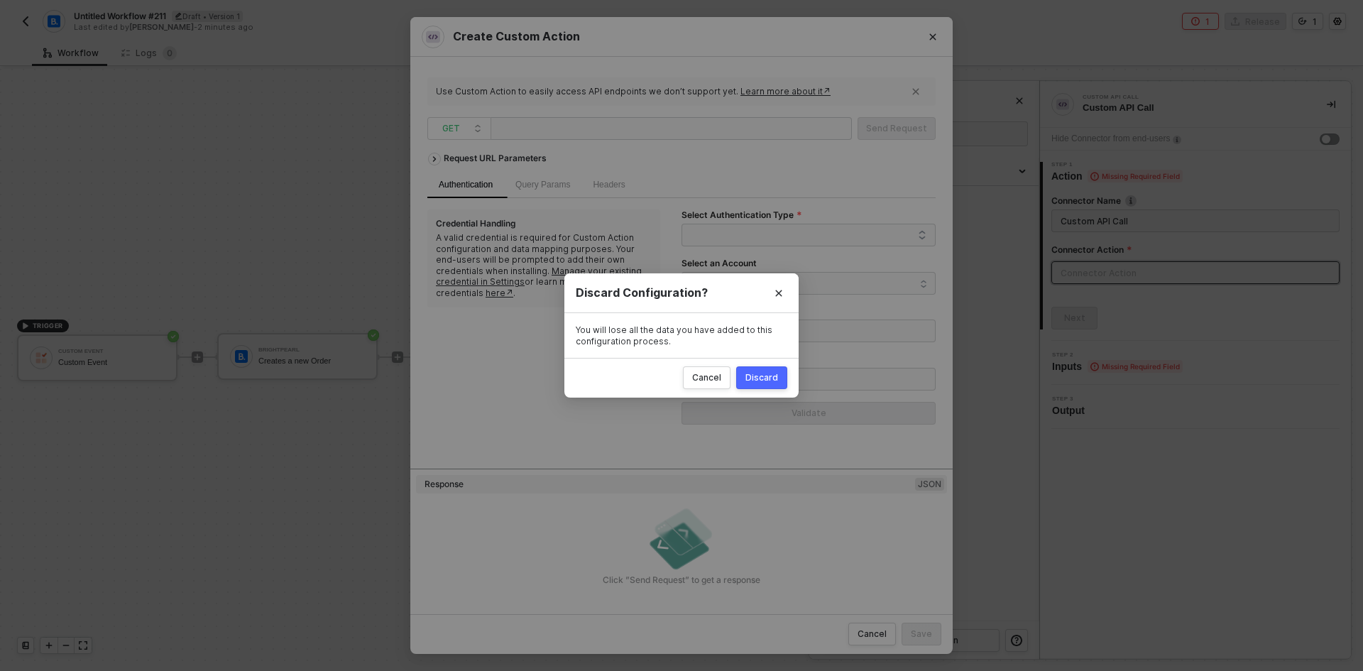
click at [755, 364] on div "Cancel Discard" at bounding box center [681, 378] width 234 height 40
click at [744, 368] on button "Discard" at bounding box center [761, 377] width 51 height 23
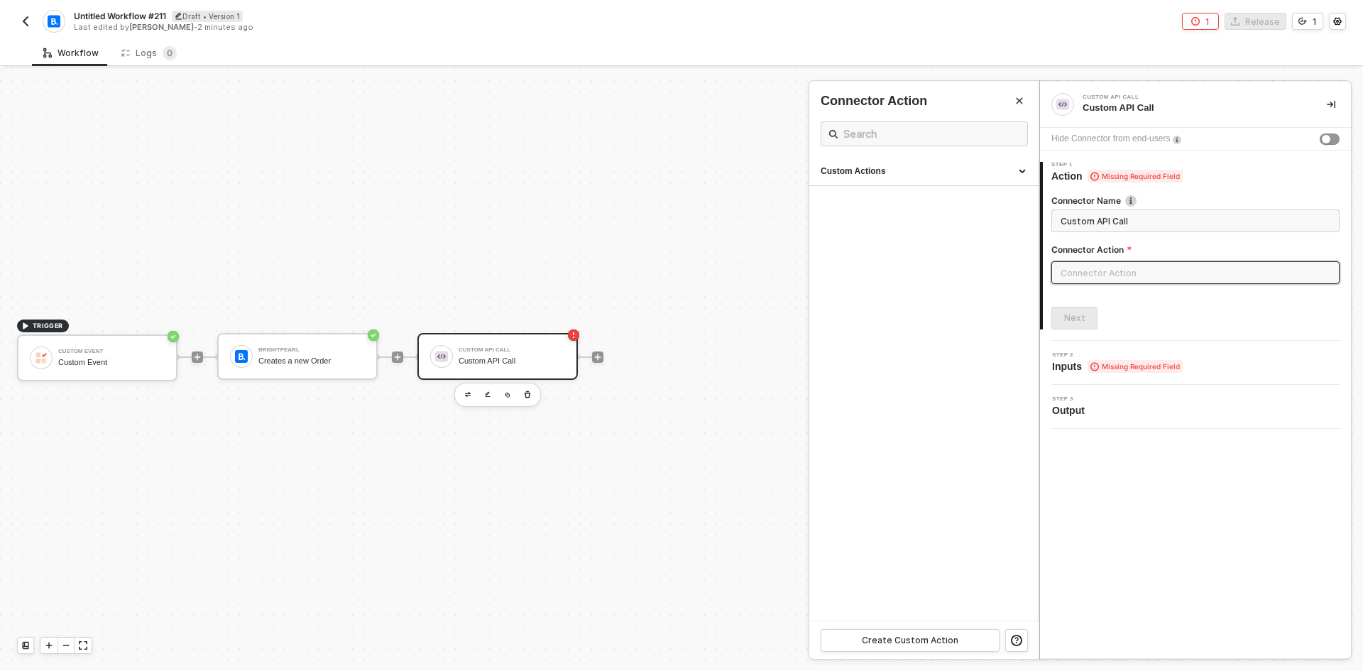
click at [594, 356] on div at bounding box center [681, 370] width 1363 height 602
click at [594, 356] on icon "icon-play" at bounding box center [598, 357] width 9 height 9
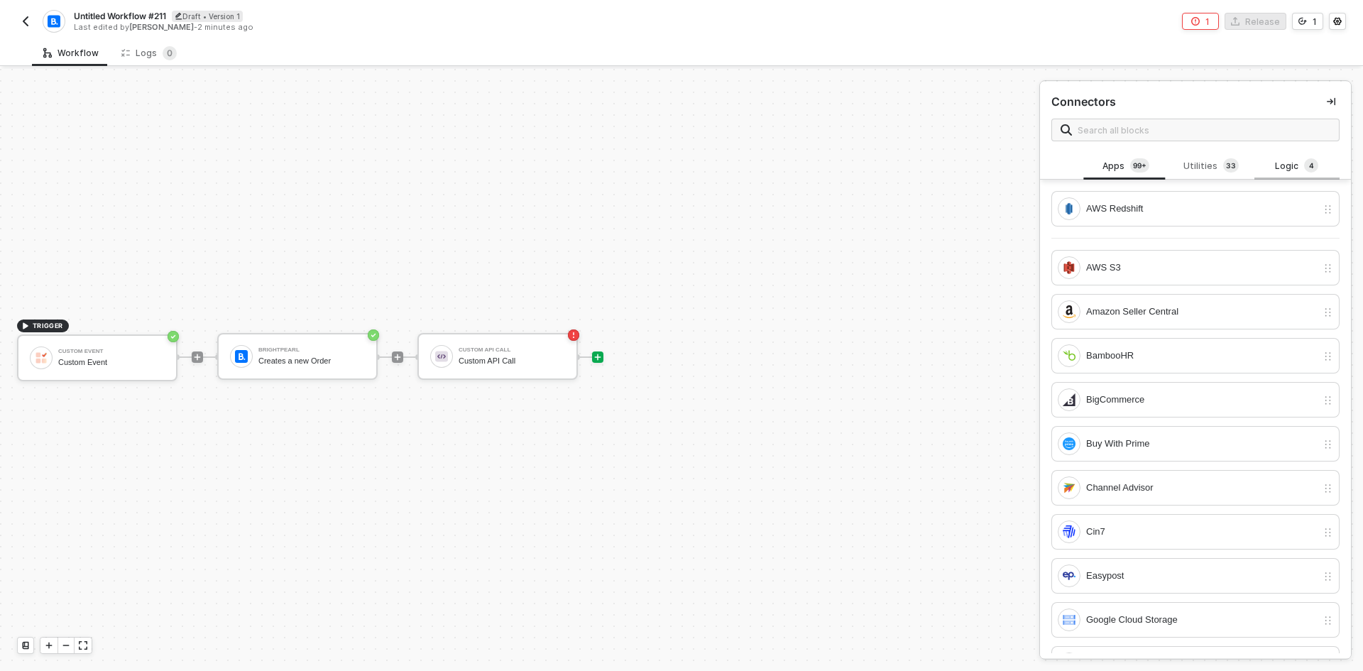
click at [1277, 171] on div "Logic 4" at bounding box center [1297, 166] width 62 height 16
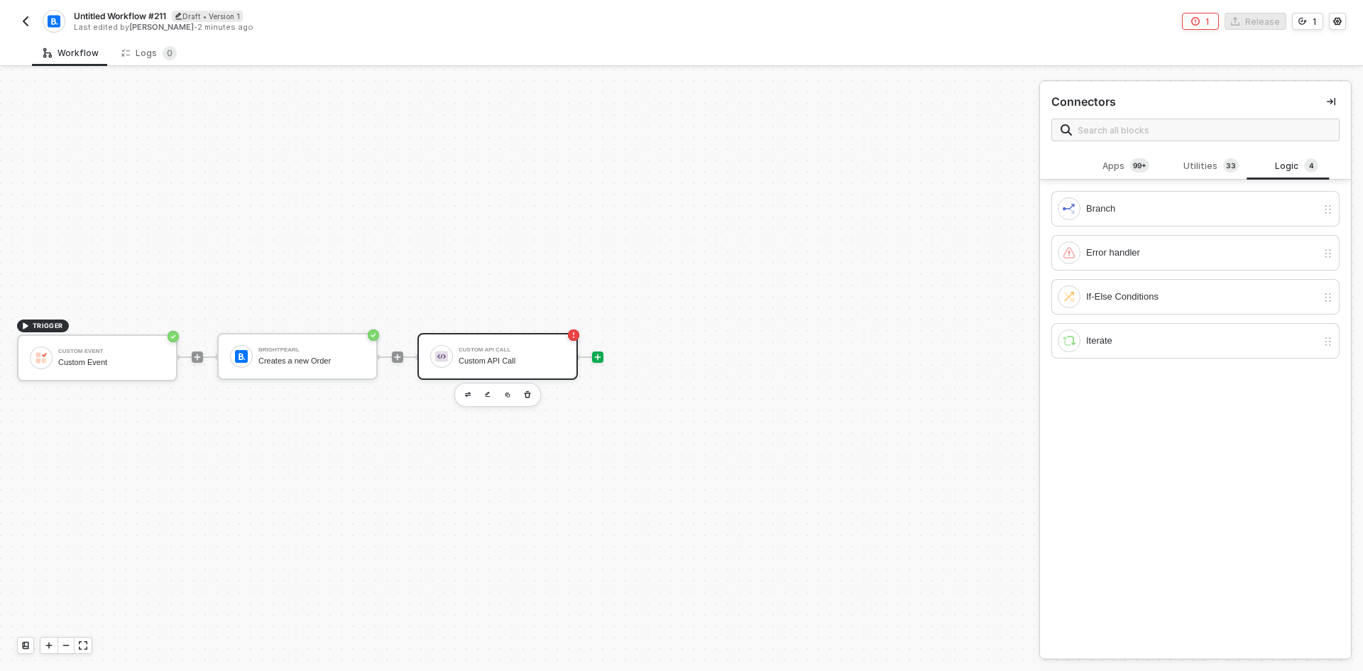
click at [528, 349] on div "Custom API Call" at bounding box center [512, 350] width 107 height 6
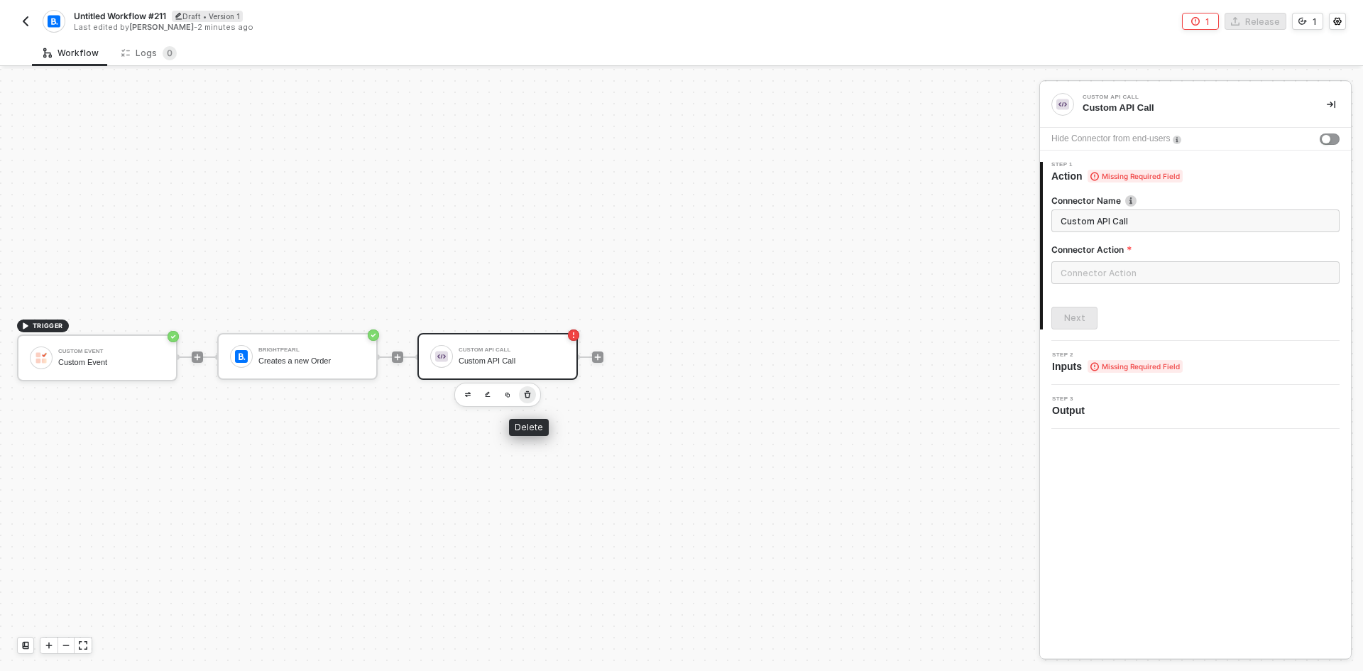
click at [528, 403] on button "button" at bounding box center [527, 394] width 17 height 17
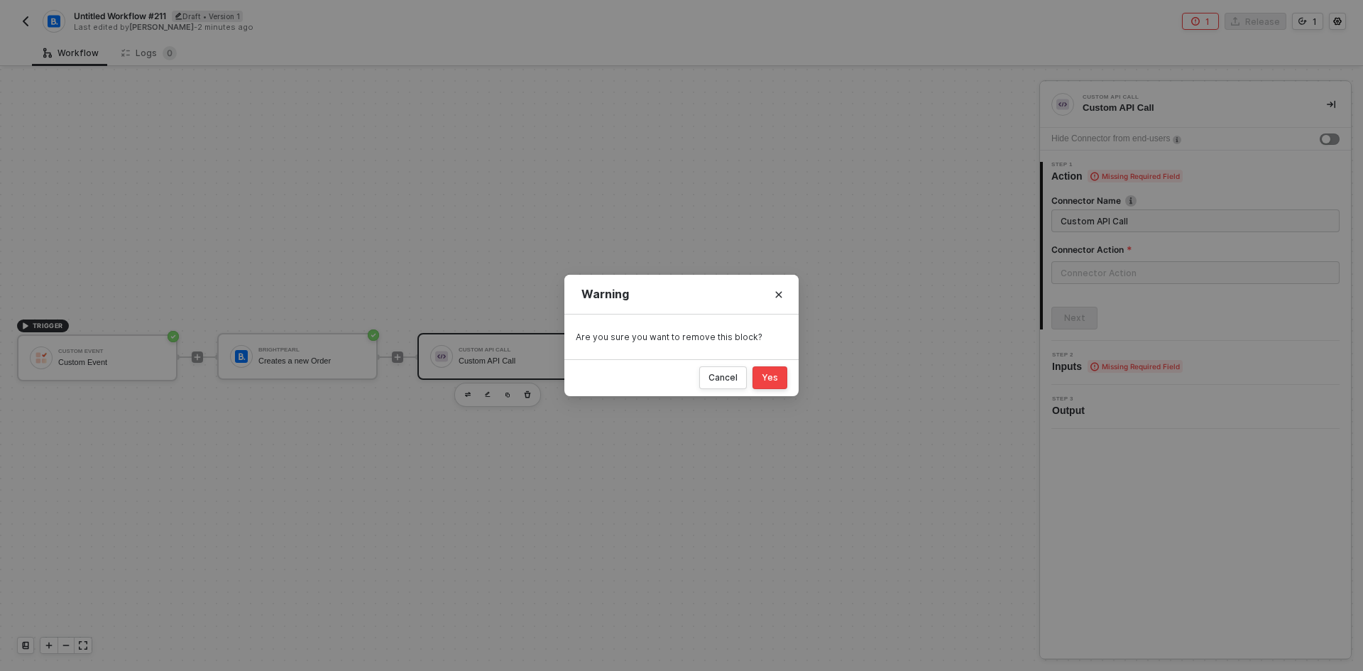
click at [758, 378] on button "Yes" at bounding box center [770, 377] width 35 height 23
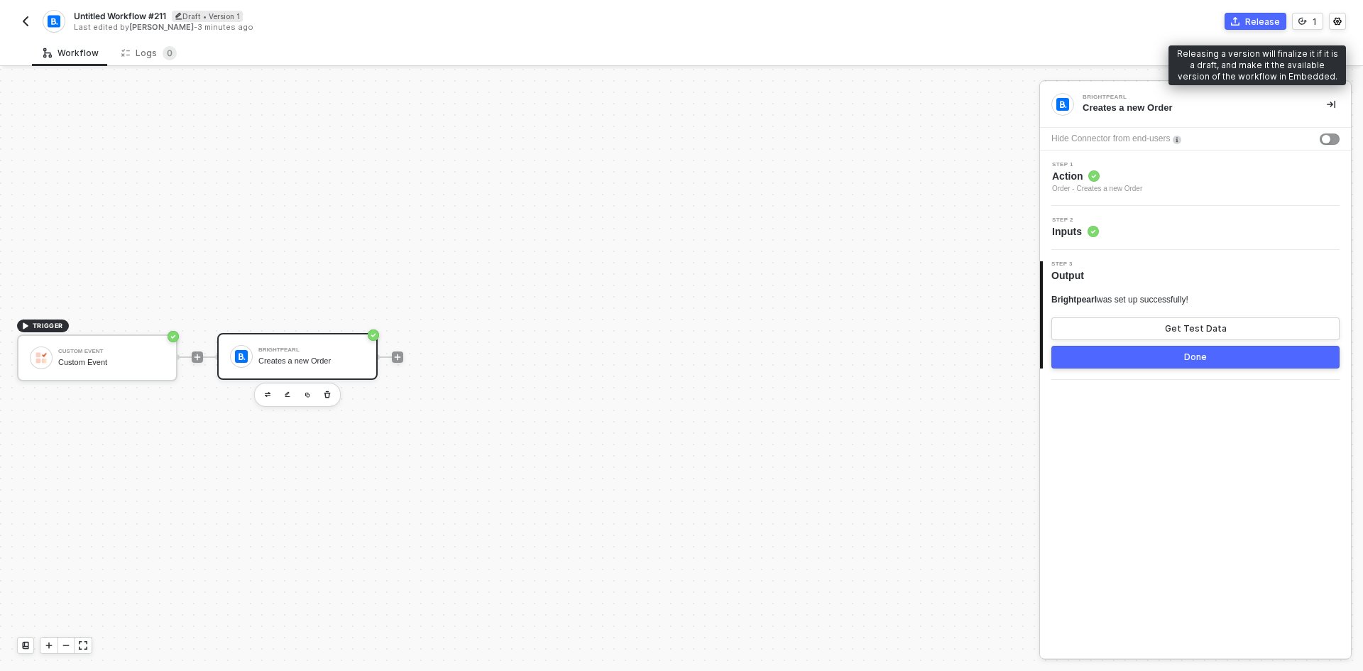
click at [1263, 28] on button "Release" at bounding box center [1256, 21] width 62 height 17
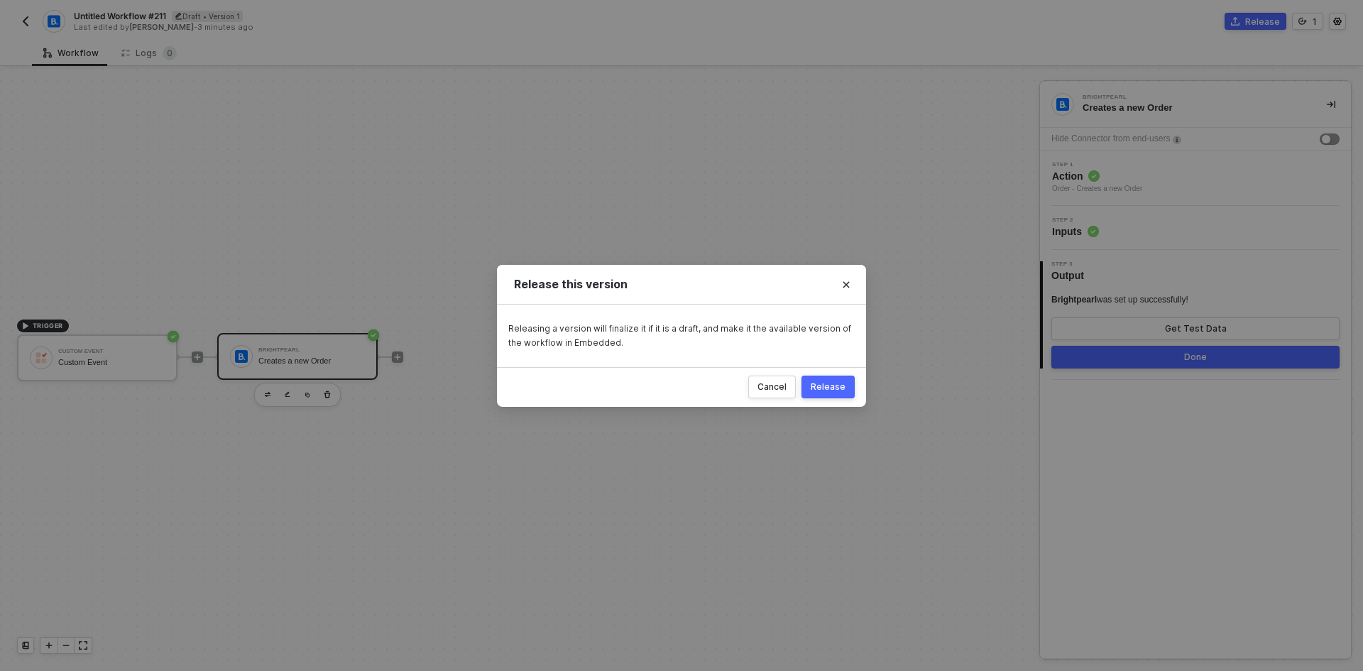
click at [834, 381] on div "Release" at bounding box center [828, 386] width 35 height 11
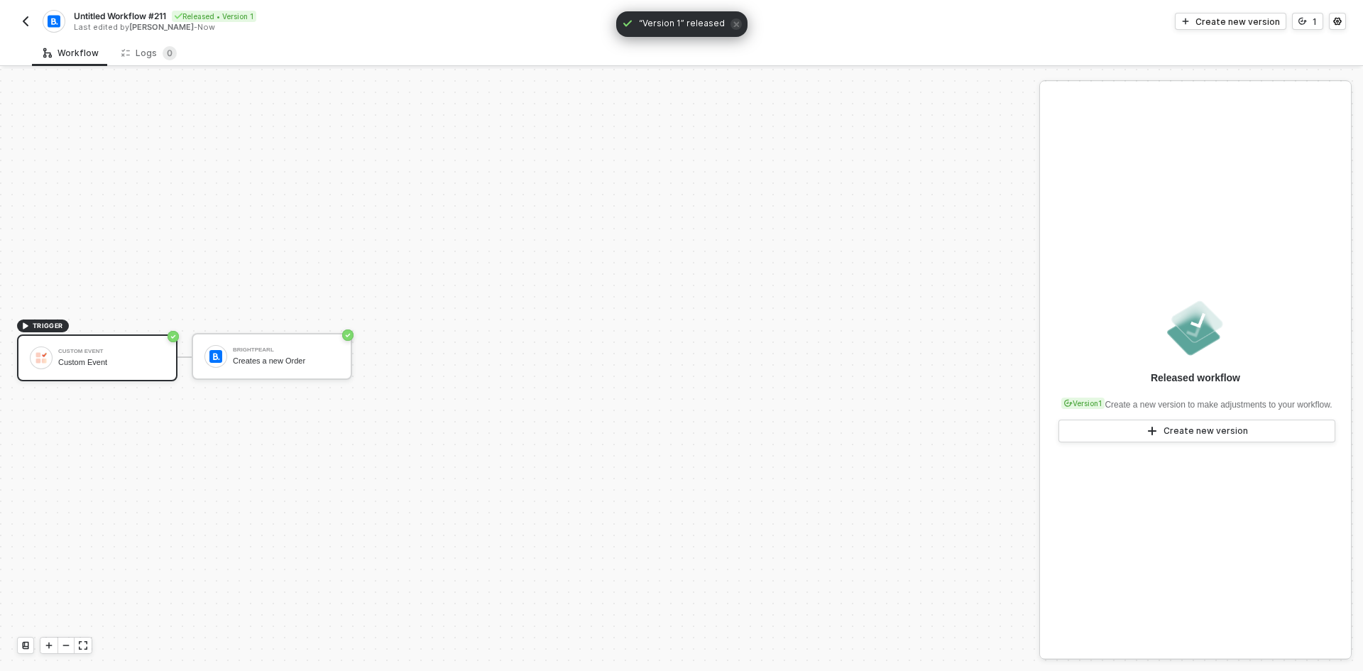
click at [110, 14] on span "Untitled Workflow #211" at bounding box center [120, 16] width 92 height 12
click at [26, 27] on button "button" at bounding box center [25, 21] width 17 height 17
